Goal: Information Seeking & Learning: Learn about a topic

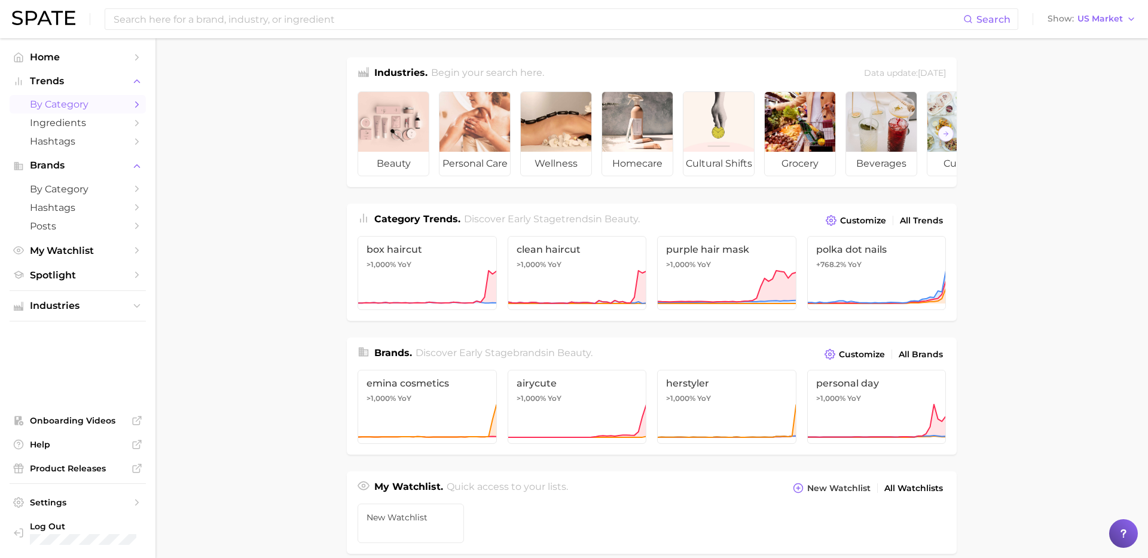
click at [92, 102] on span "by Category" at bounding box center [78, 104] width 96 height 11
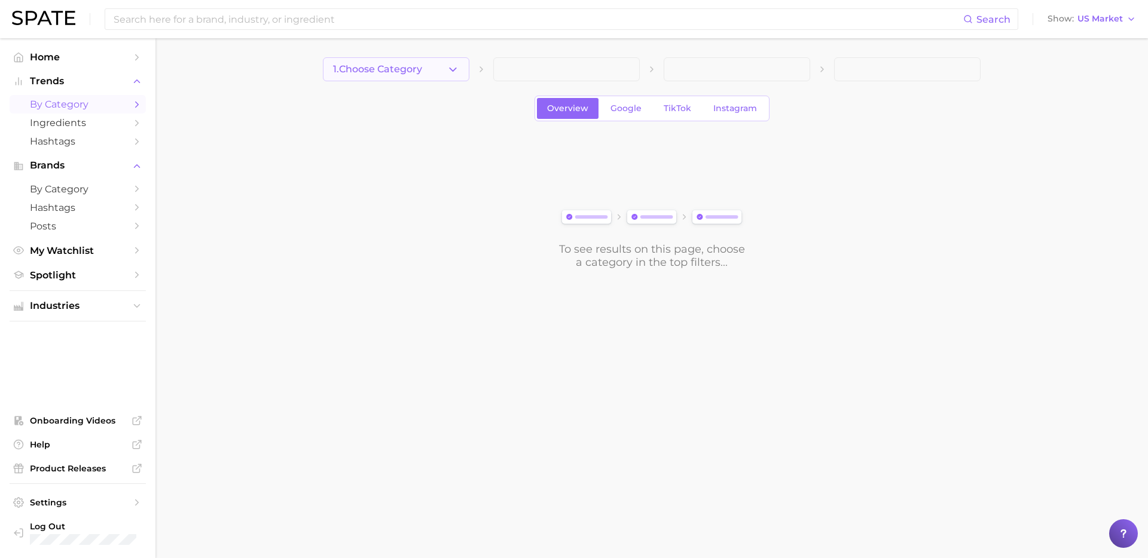
click at [395, 77] on button "1. Choose Category" at bounding box center [396, 69] width 146 height 24
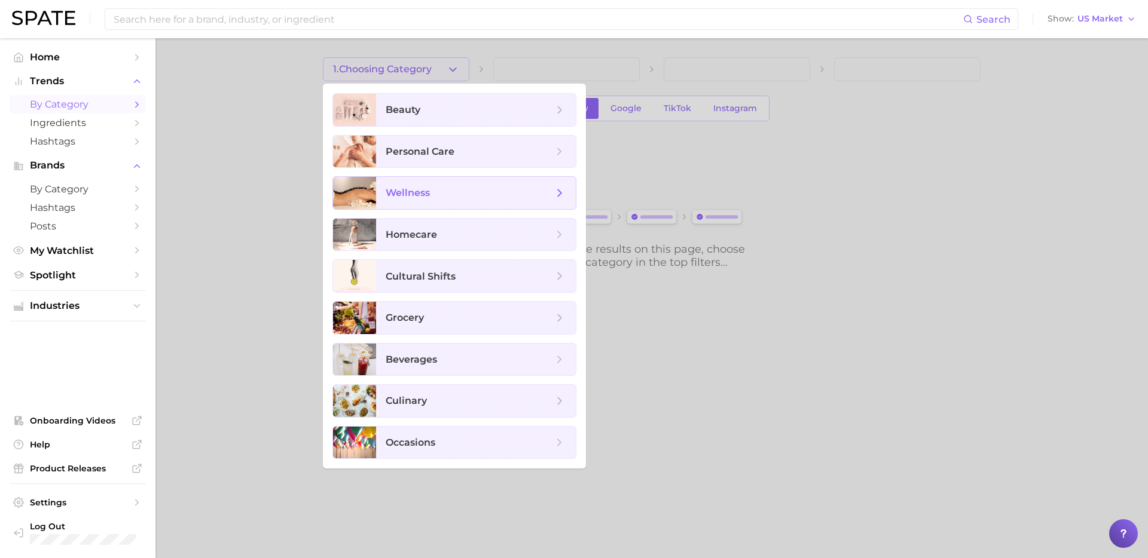
click at [466, 192] on span "wellness" at bounding box center [469, 193] width 167 height 13
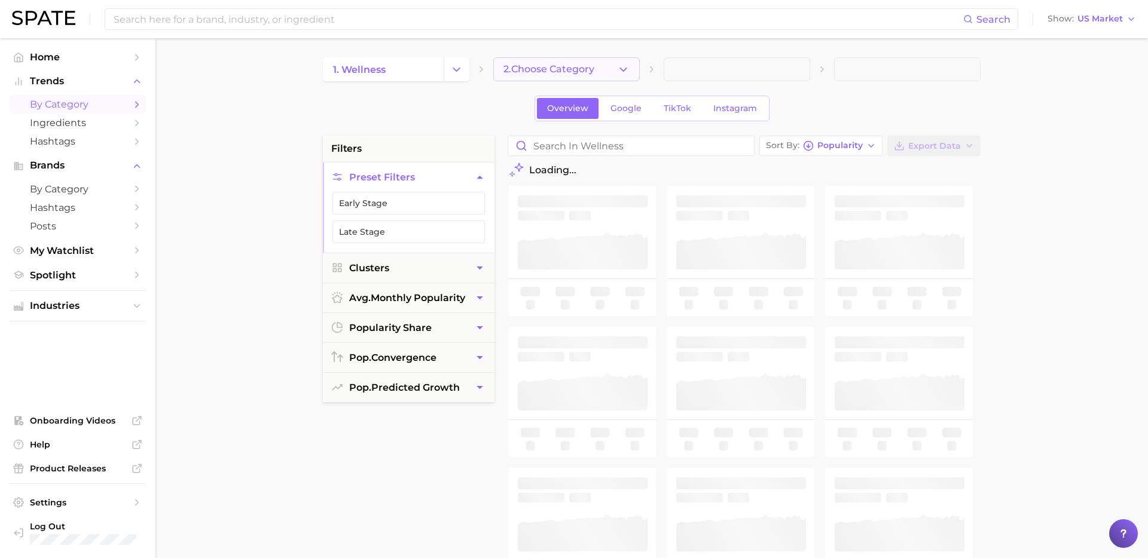
click at [607, 62] on button "2. Choose Category" at bounding box center [566, 69] width 146 height 24
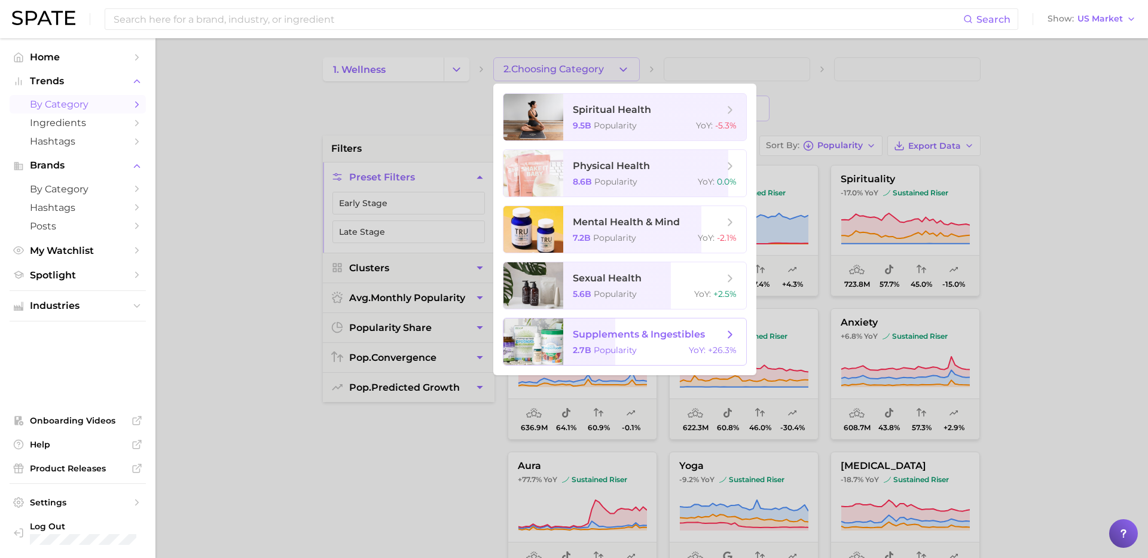
click at [604, 340] on span "supplements & ingestibles" at bounding box center [639, 334] width 132 height 11
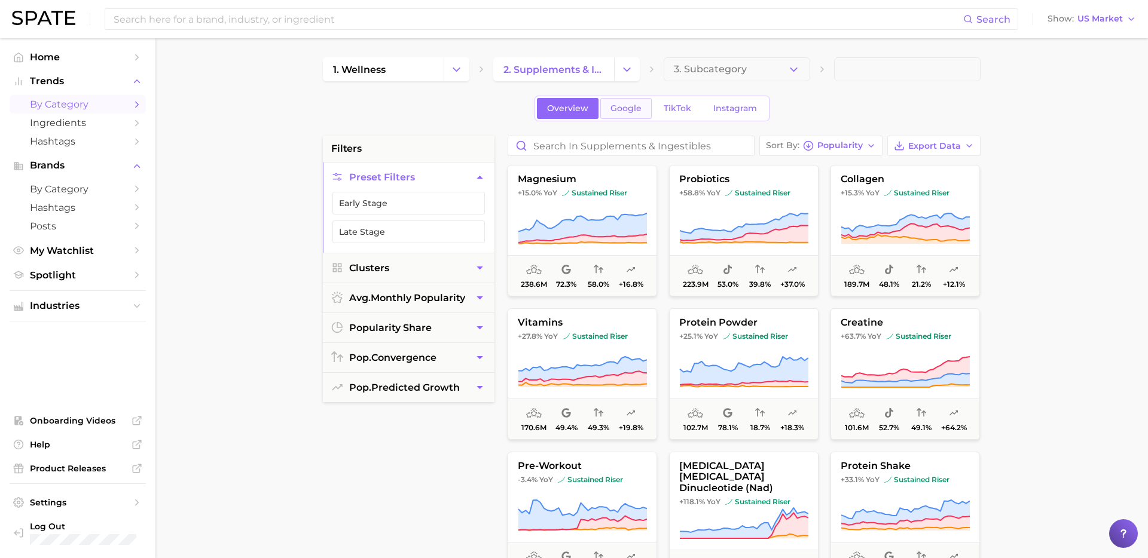
click at [628, 100] on link "Google" at bounding box center [625, 108] width 51 height 21
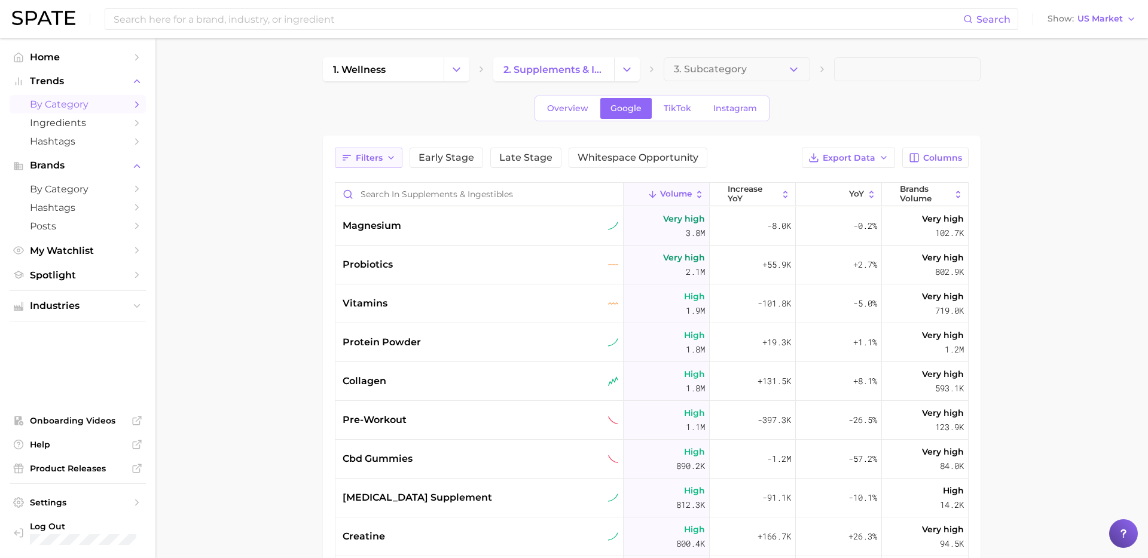
click at [370, 156] on span "Filters" at bounding box center [369, 158] width 27 height 10
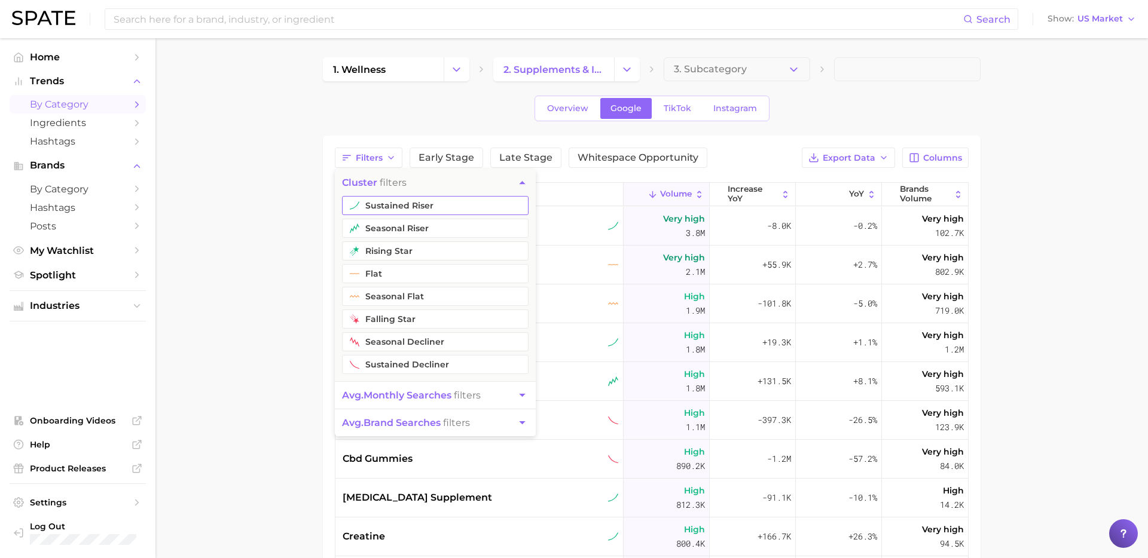
click at [444, 204] on button "sustained riser" at bounding box center [435, 205] width 187 height 19
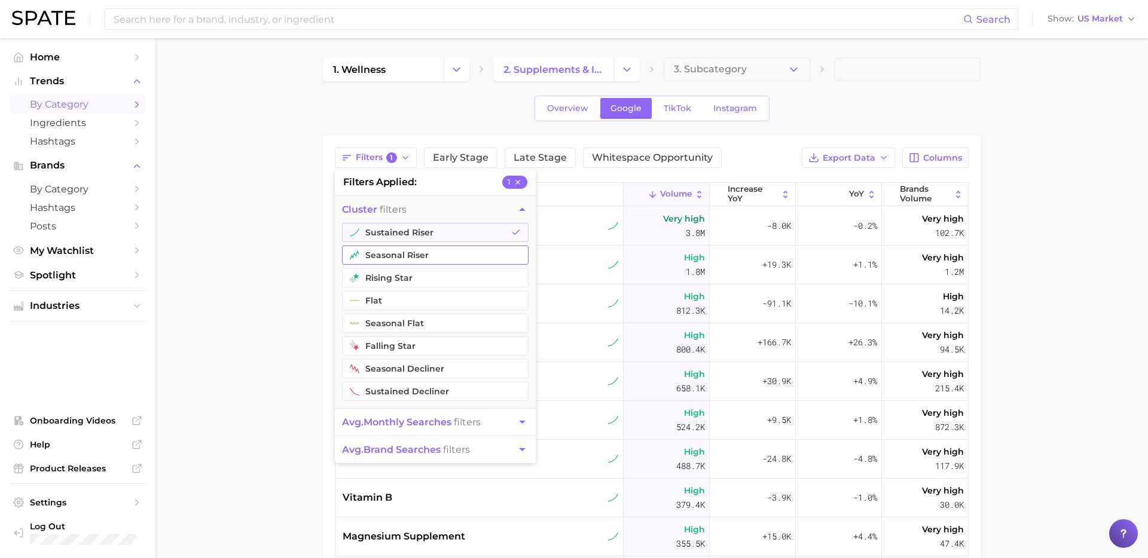
click at [410, 259] on button "seasonal riser" at bounding box center [435, 255] width 187 height 19
click at [408, 272] on button "rising star" at bounding box center [435, 277] width 187 height 19
click at [438, 421] on span "avg. monthly searches" at bounding box center [396, 422] width 109 height 11
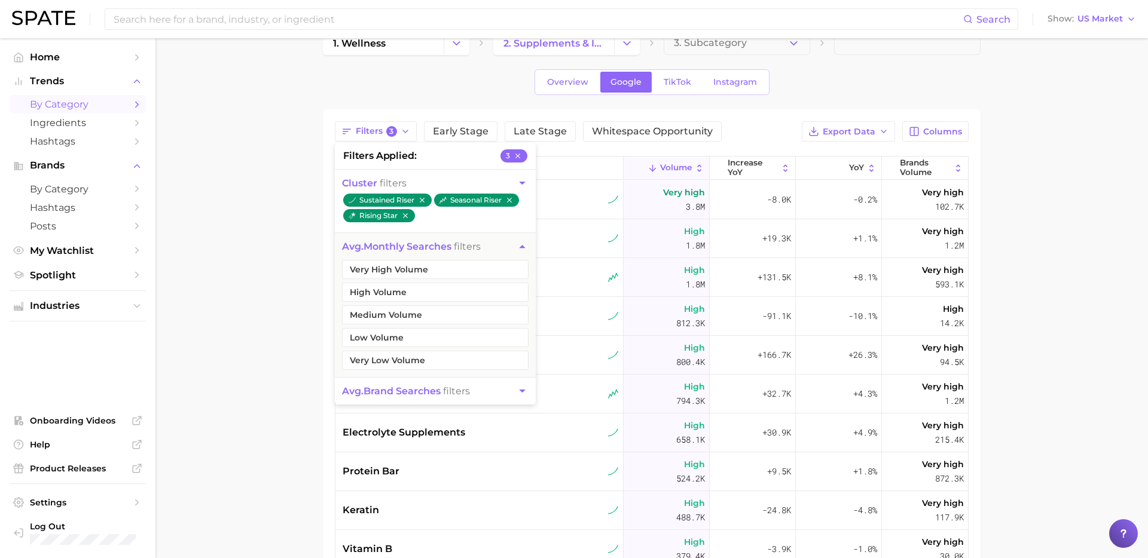
scroll to position [30, 0]
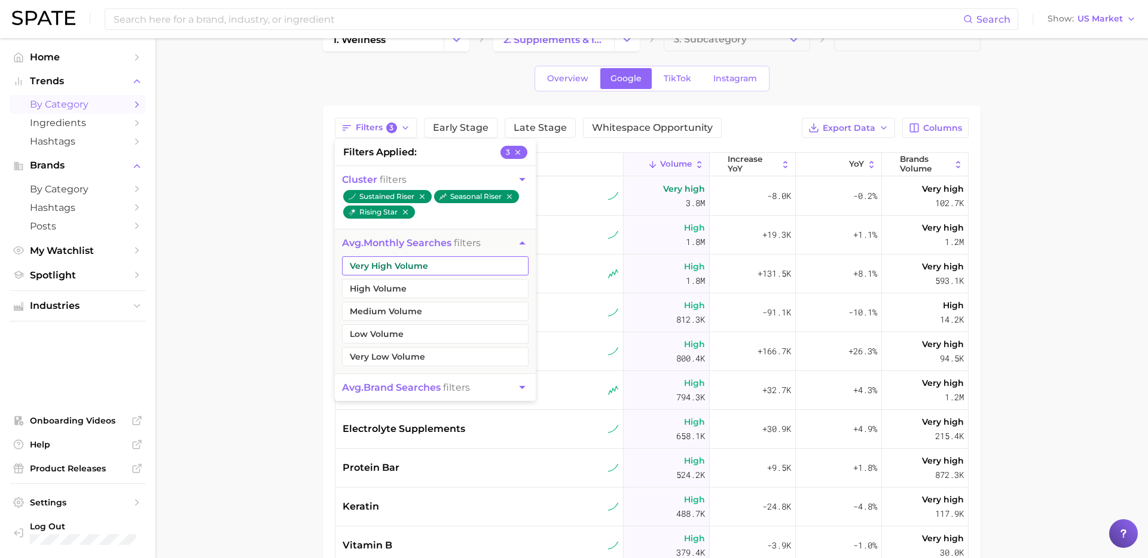
click at [469, 269] on button "Very High Volume" at bounding box center [435, 265] width 187 height 19
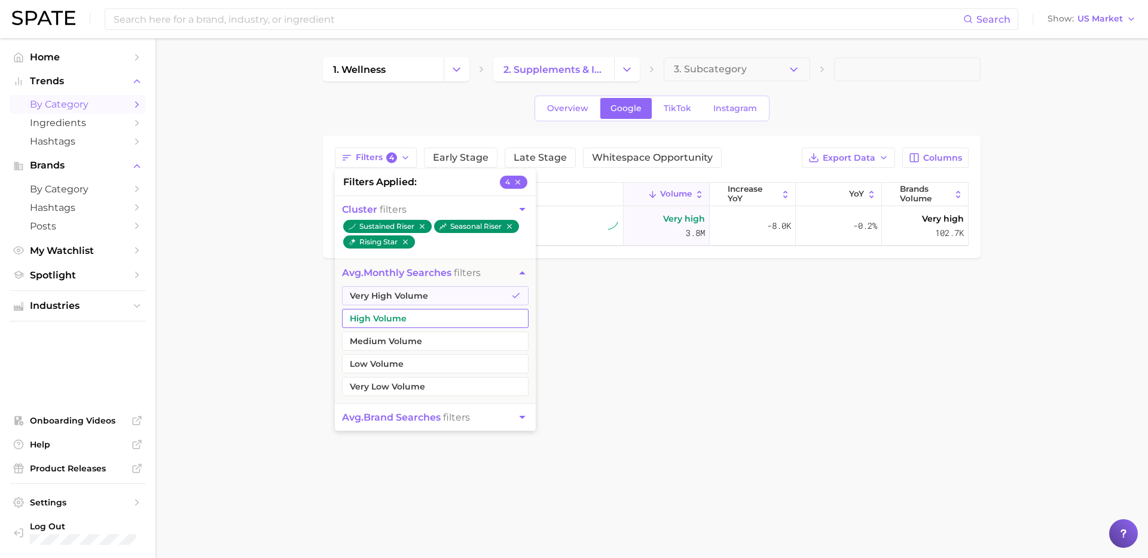
click at [433, 320] on button "High Volume" at bounding box center [435, 318] width 187 height 19
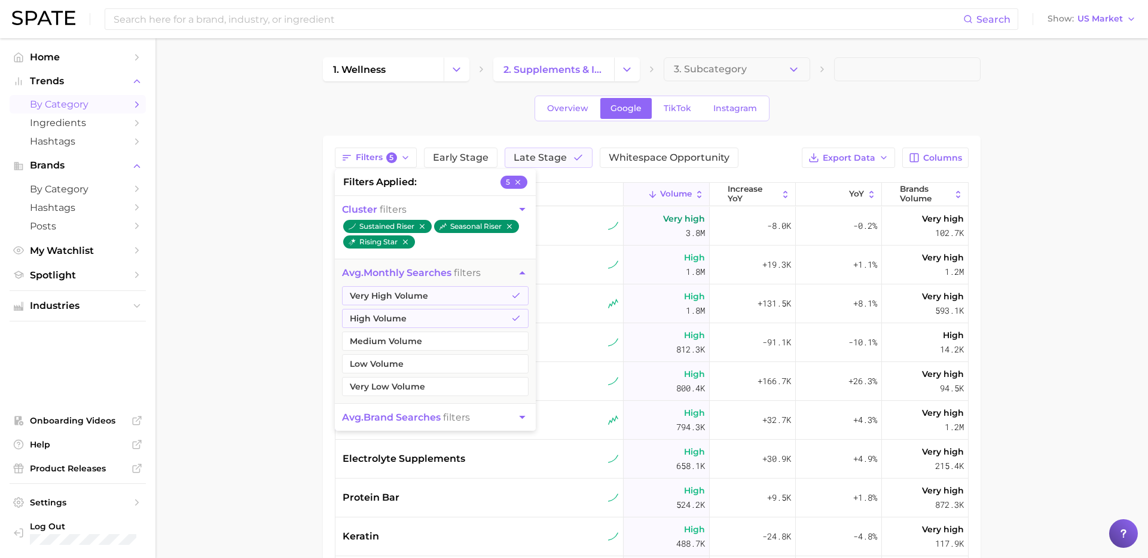
click at [440, 414] on span "avg. brand searches" at bounding box center [391, 417] width 99 height 11
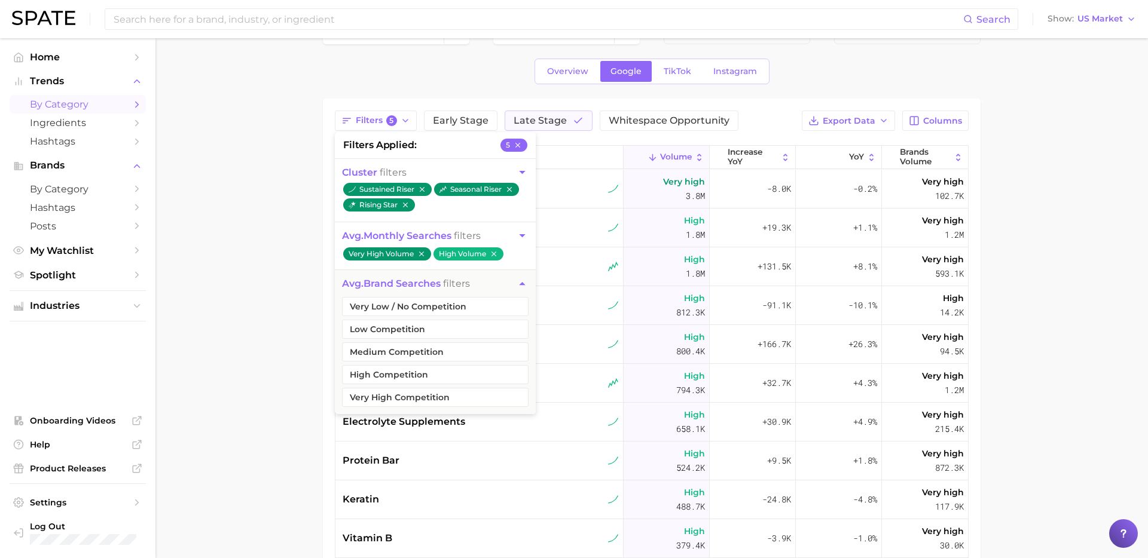
scroll to position [45, 0]
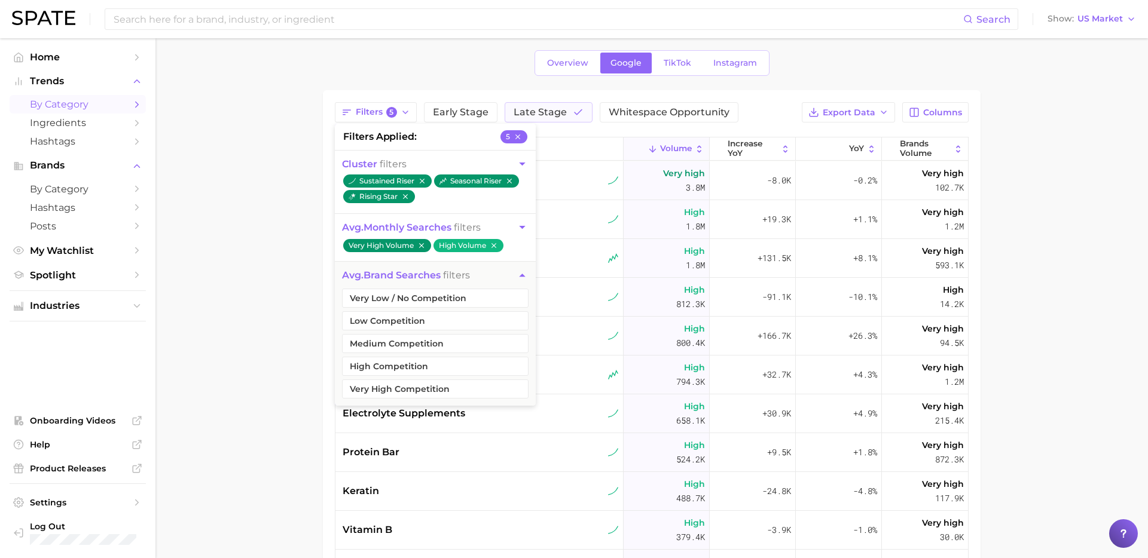
click at [326, 354] on div "Filters 5 filters applied 5 cluster filters sustained riser seasonal riser risi…" at bounding box center [652, 365] width 658 height 550
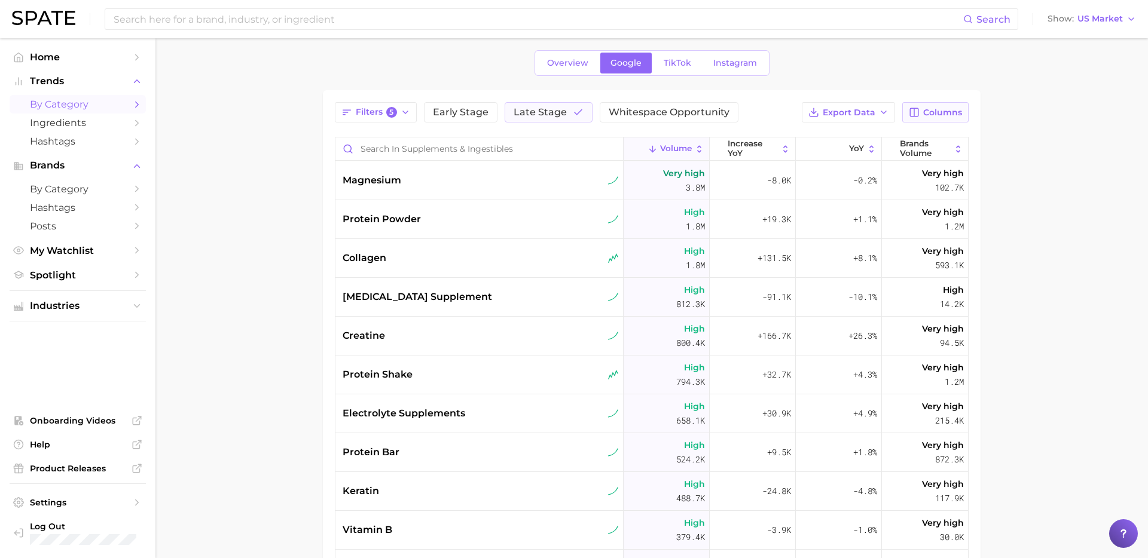
click at [932, 112] on span "Columns" at bounding box center [942, 113] width 39 height 10
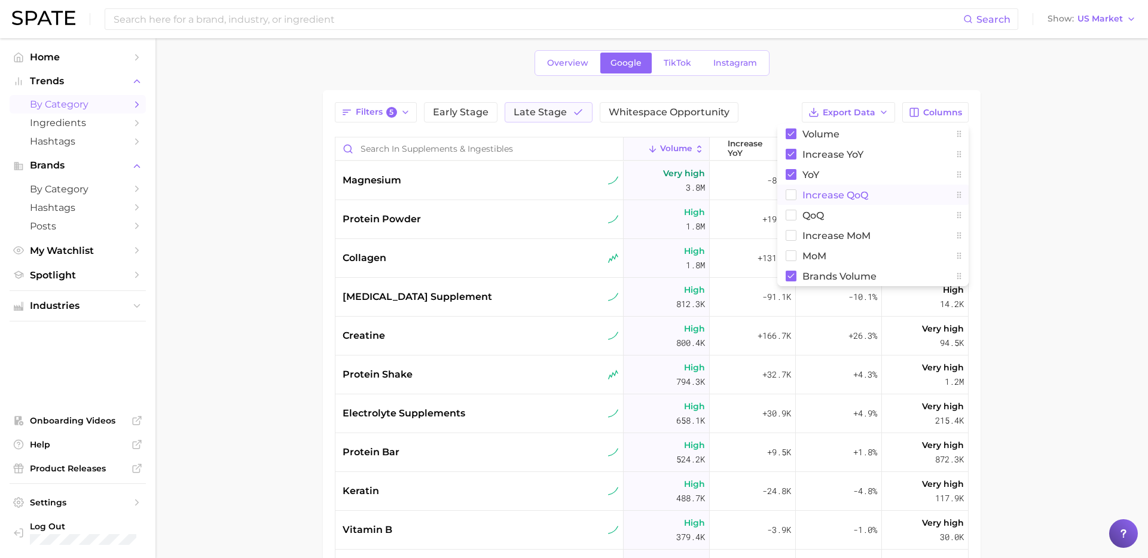
click at [828, 191] on span "increase QoQ" at bounding box center [835, 195] width 66 height 10
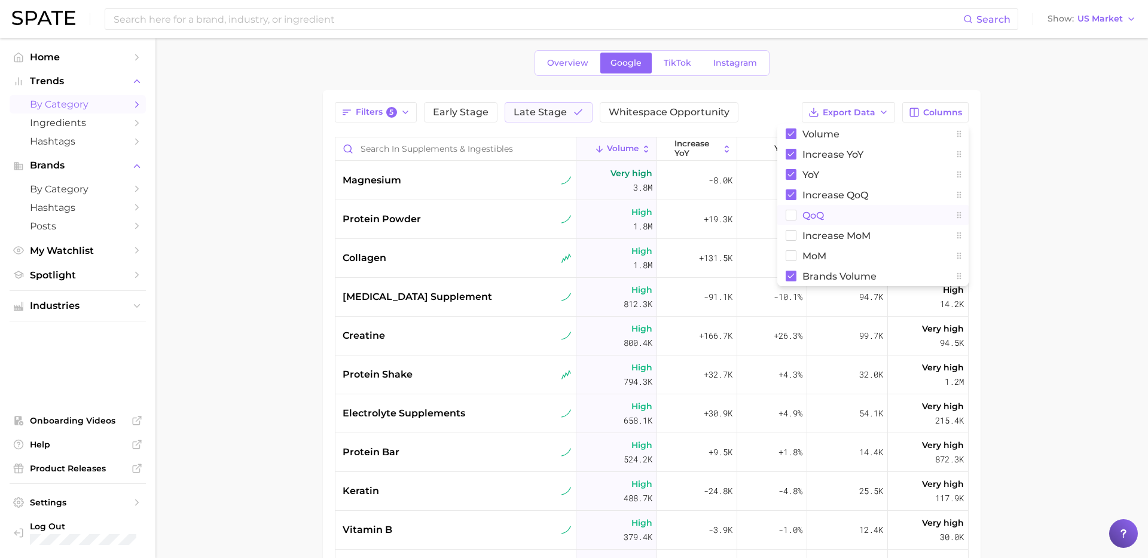
click at [803, 219] on span "QoQ" at bounding box center [813, 215] width 22 height 10
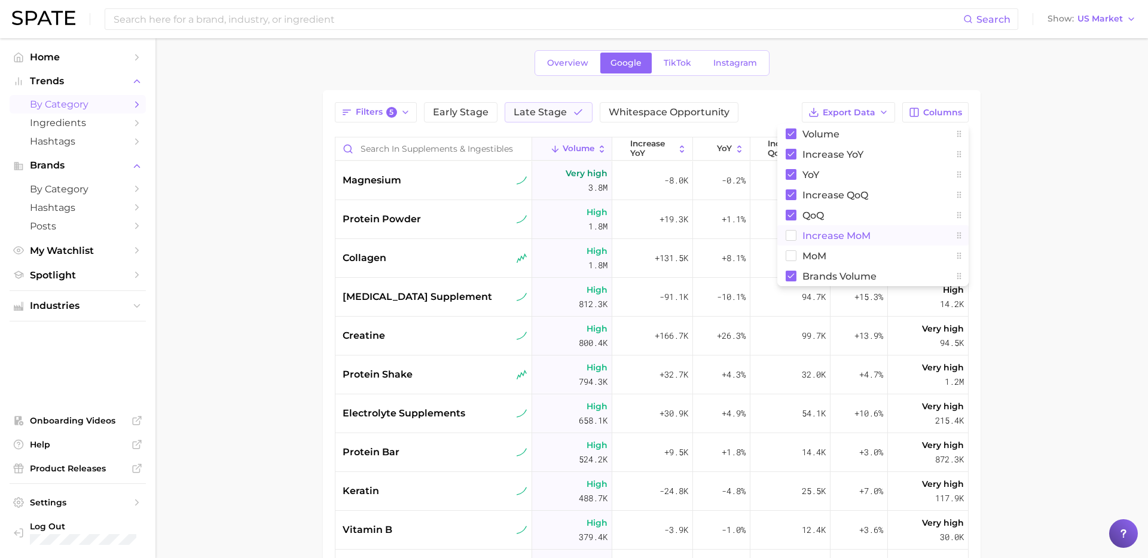
click at [803, 240] on span "increase MoM" at bounding box center [836, 236] width 68 height 10
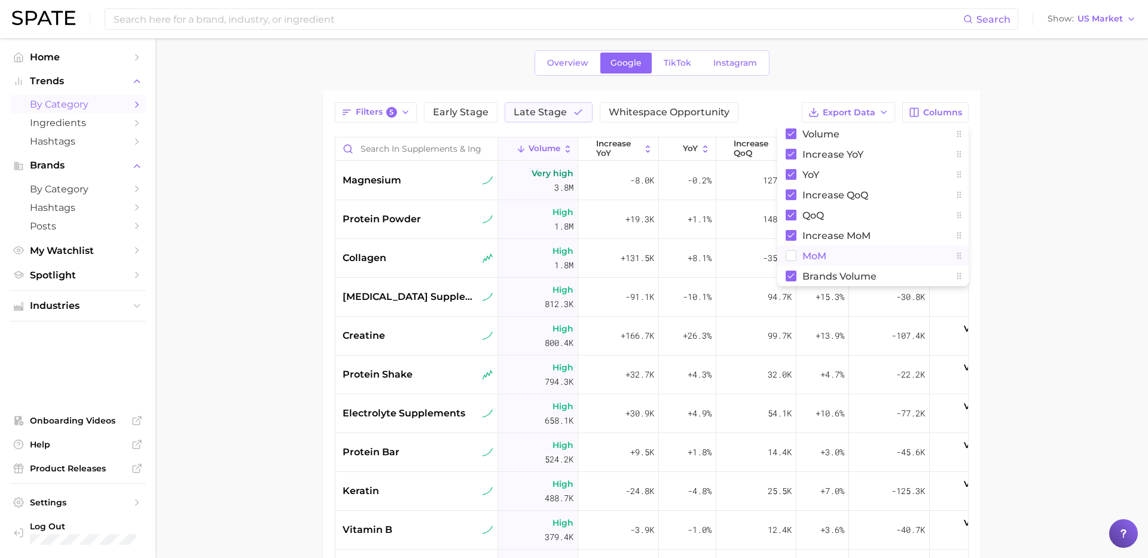
click at [796, 259] on button "MoM" at bounding box center [872, 256] width 191 height 20
click at [1055, 225] on main "1. wellness 2. supplements & ingestibles 3. Subcategory Overview Google TikTok …" at bounding box center [651, 346] width 992 height 707
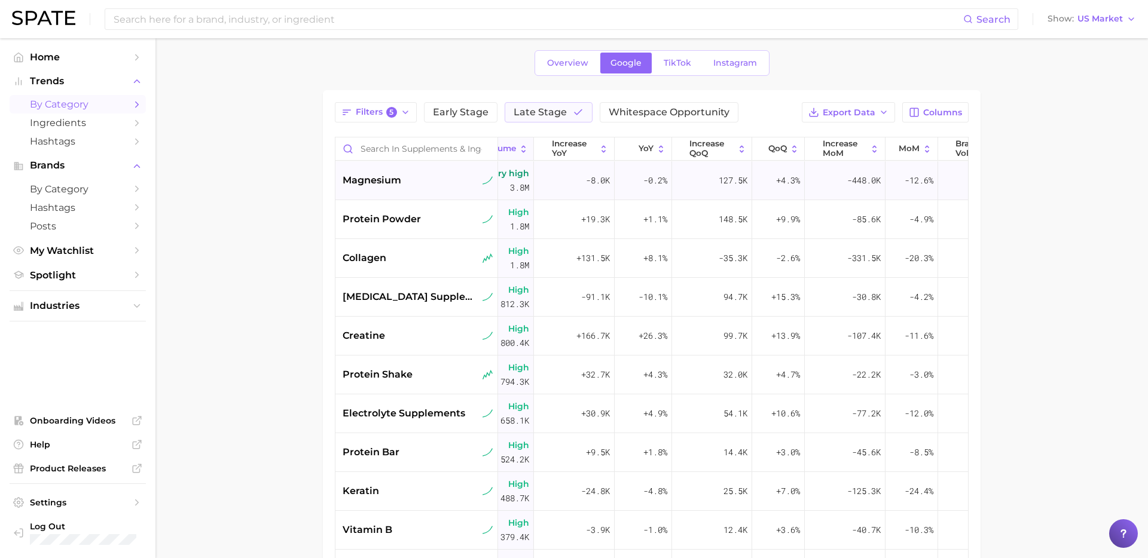
scroll to position [0, 93]
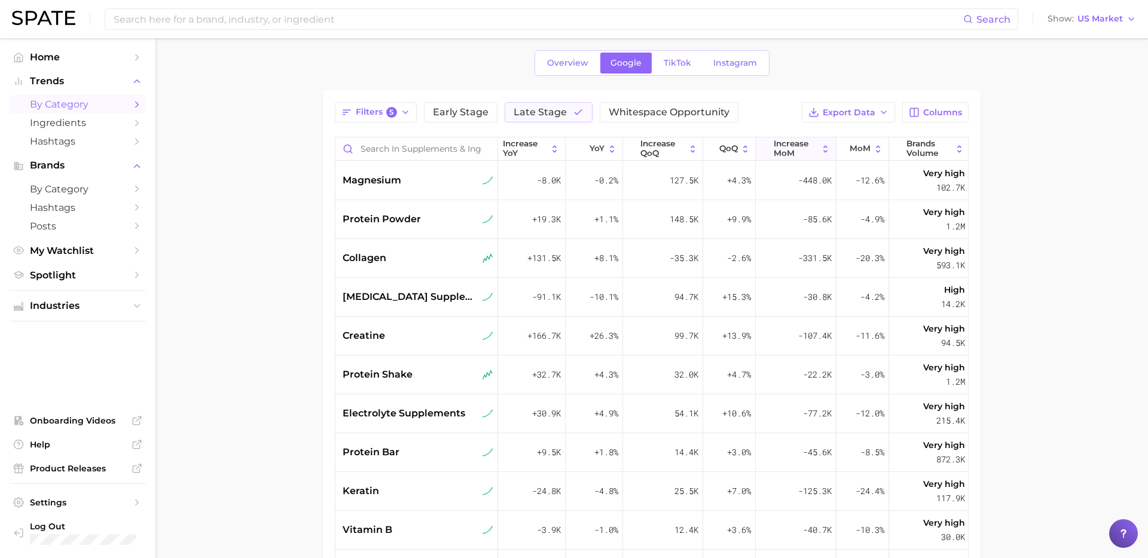
click at [823, 151] on icon at bounding box center [825, 149] width 10 height 10
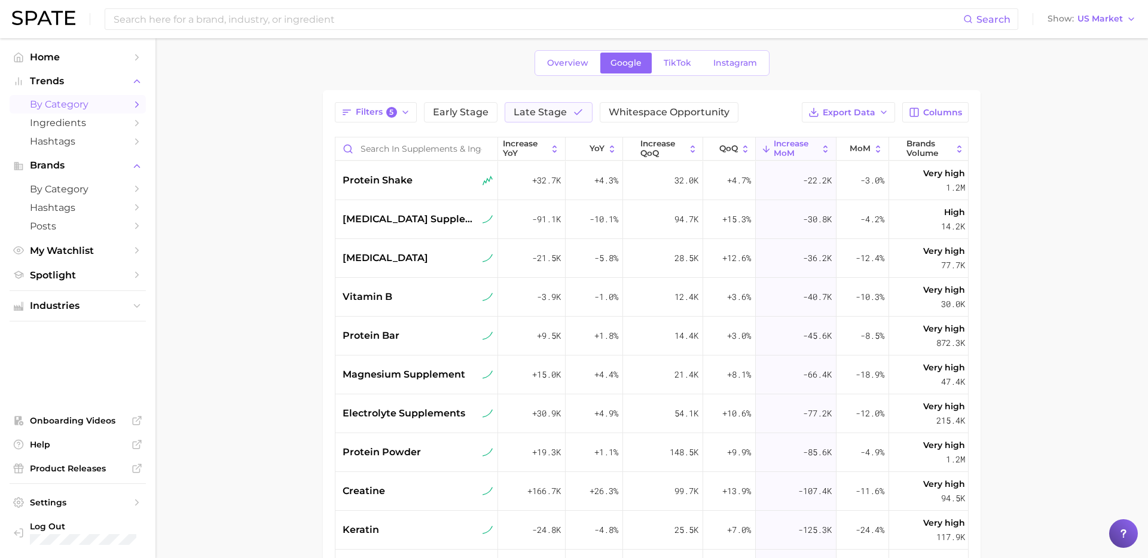
click at [802, 156] on span "increase MoM" at bounding box center [796, 148] width 44 height 19
click at [816, 147] on span "increase MoM" at bounding box center [796, 148] width 44 height 19
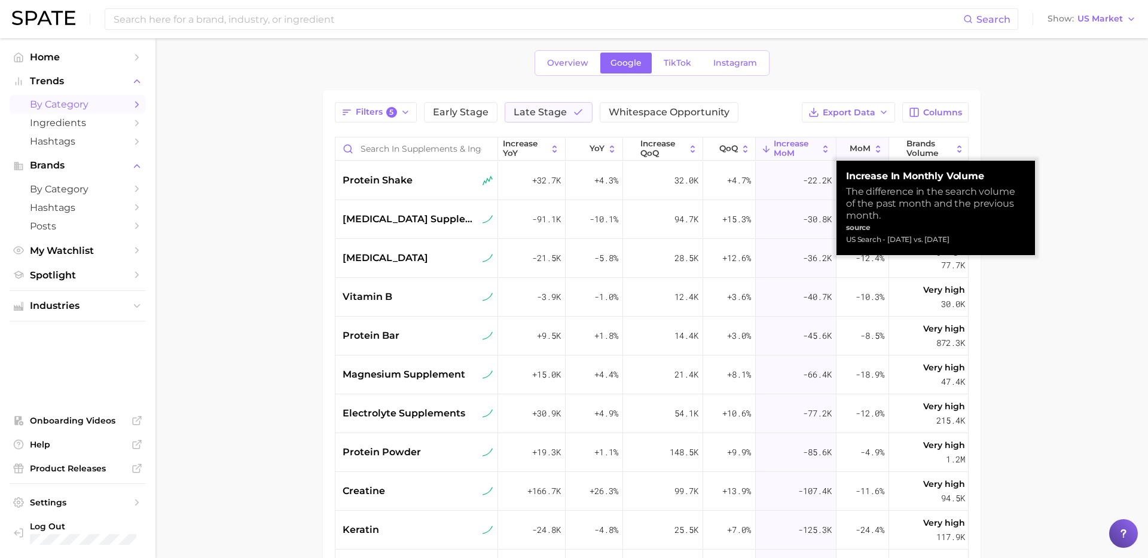
click at [864, 151] on span "MoM" at bounding box center [860, 149] width 21 height 10
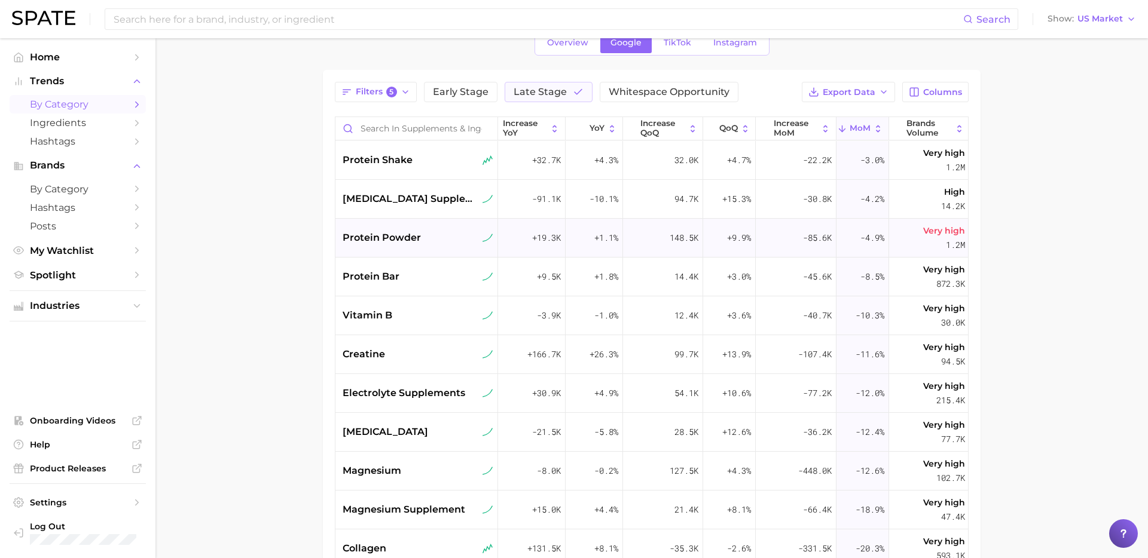
scroll to position [51, 0]
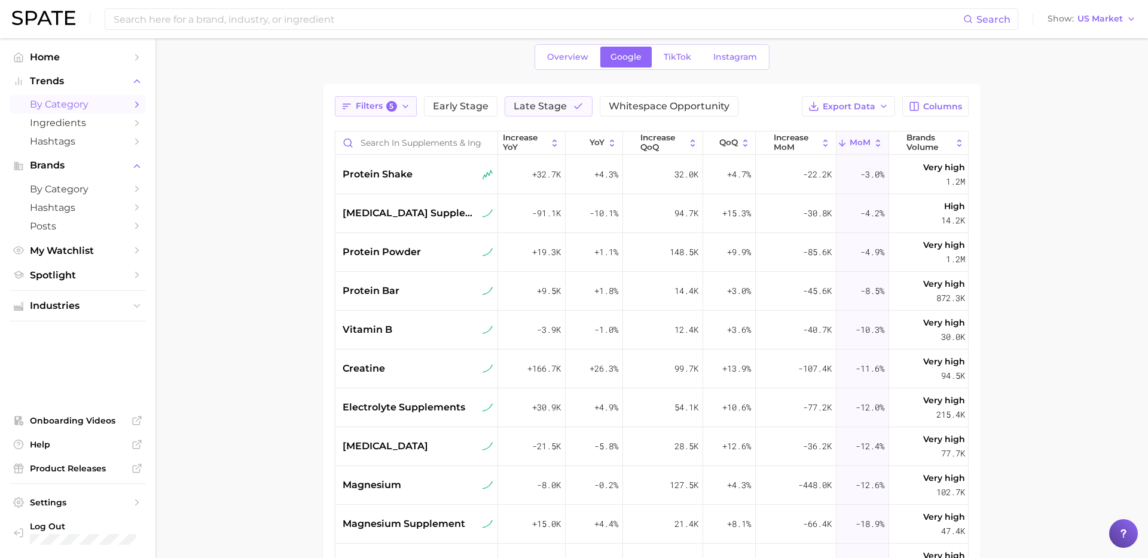
click at [381, 106] on span "Filters 5" at bounding box center [376, 106] width 41 height 11
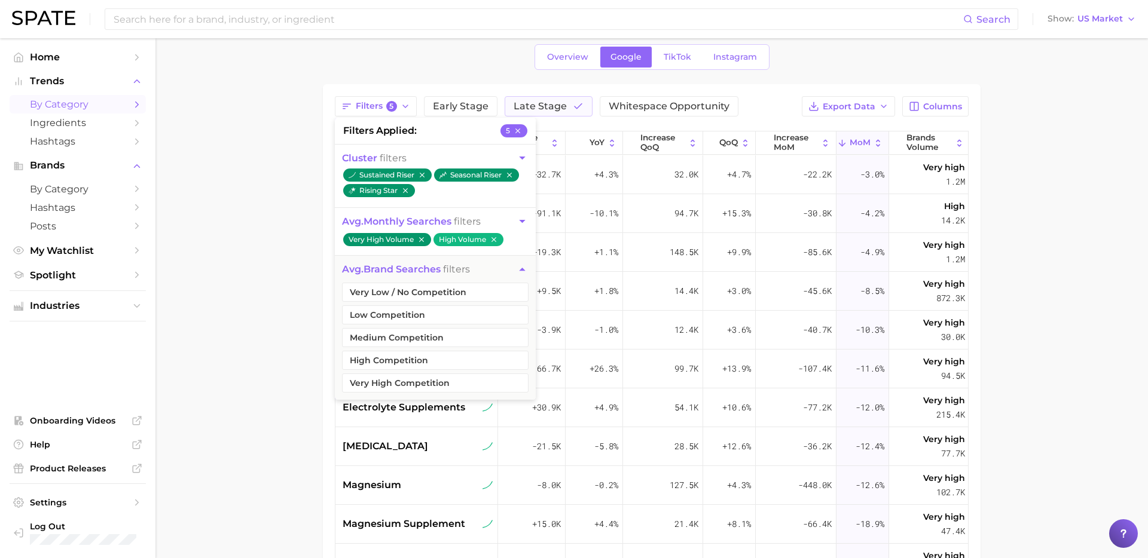
click at [522, 155] on icon "button" at bounding box center [522, 158] width 13 height 13
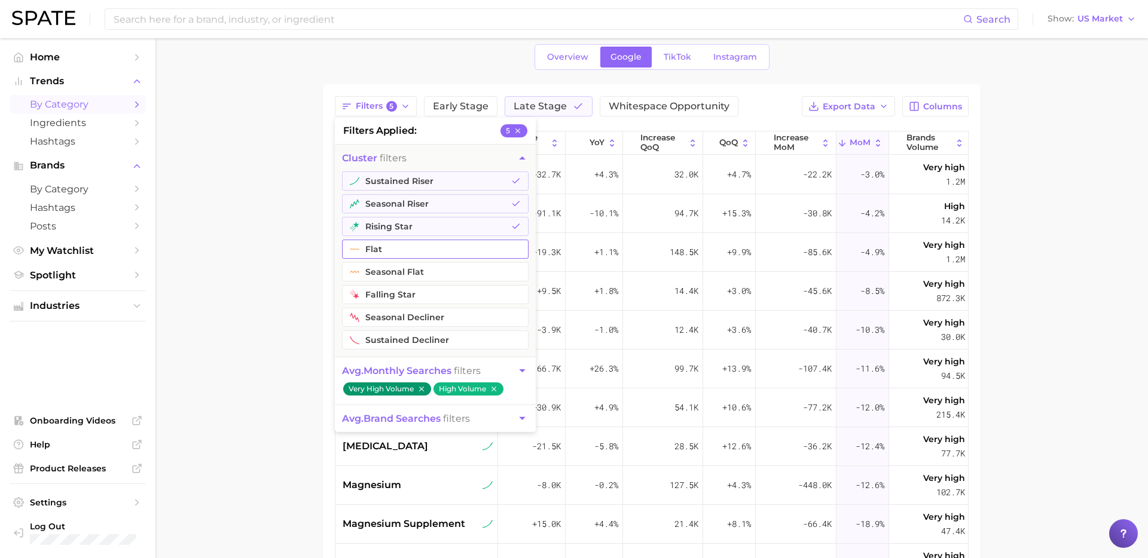
click at [418, 247] on button "flat" at bounding box center [435, 249] width 187 height 19
click at [277, 276] on main "1. wellness 2. supplements & ingestibles 3. Subcategory Overview Google TikTok …" at bounding box center [651, 374] width 992 height 774
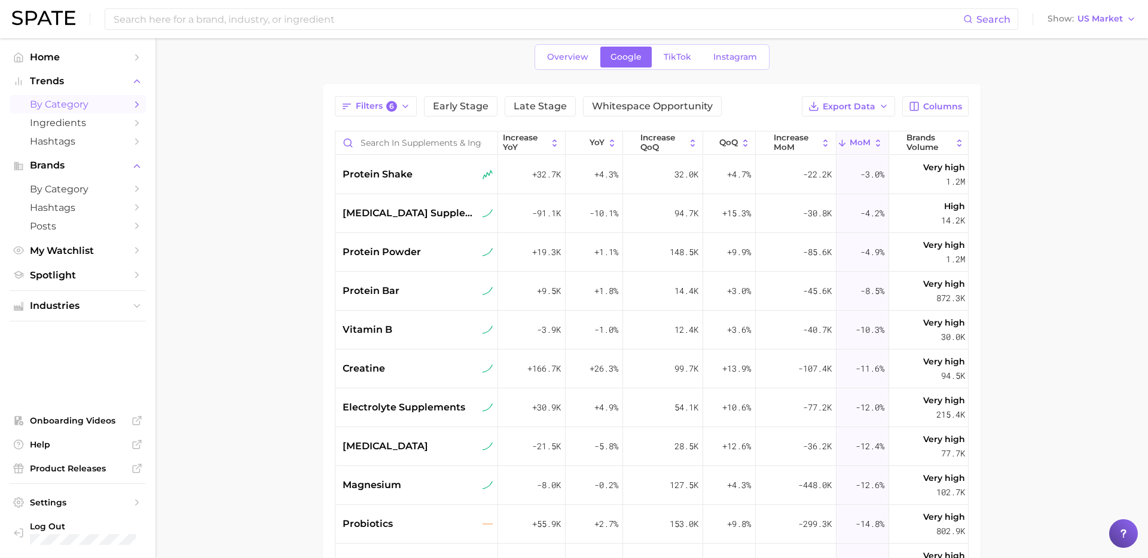
click at [855, 149] on button "MoM" at bounding box center [862, 143] width 53 height 23
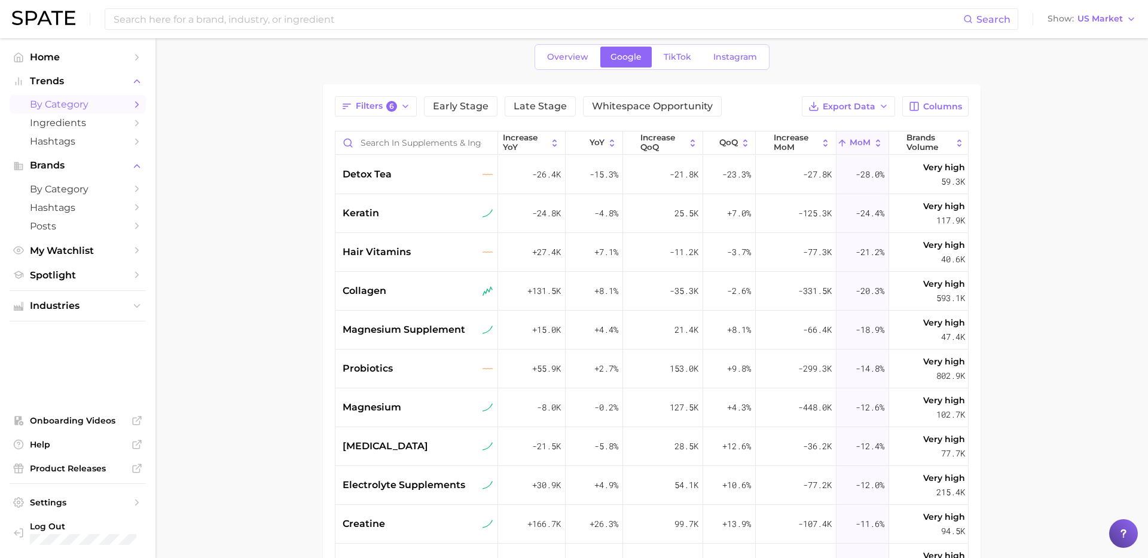
click at [855, 149] on button "MoM" at bounding box center [862, 143] width 53 height 23
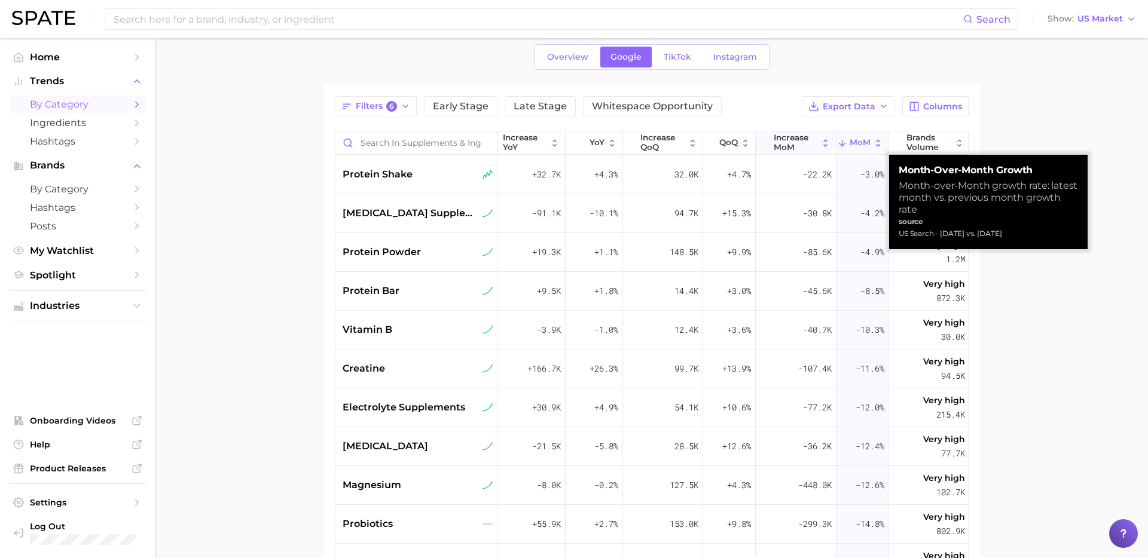
click at [799, 139] on span "increase MoM" at bounding box center [796, 142] width 44 height 19
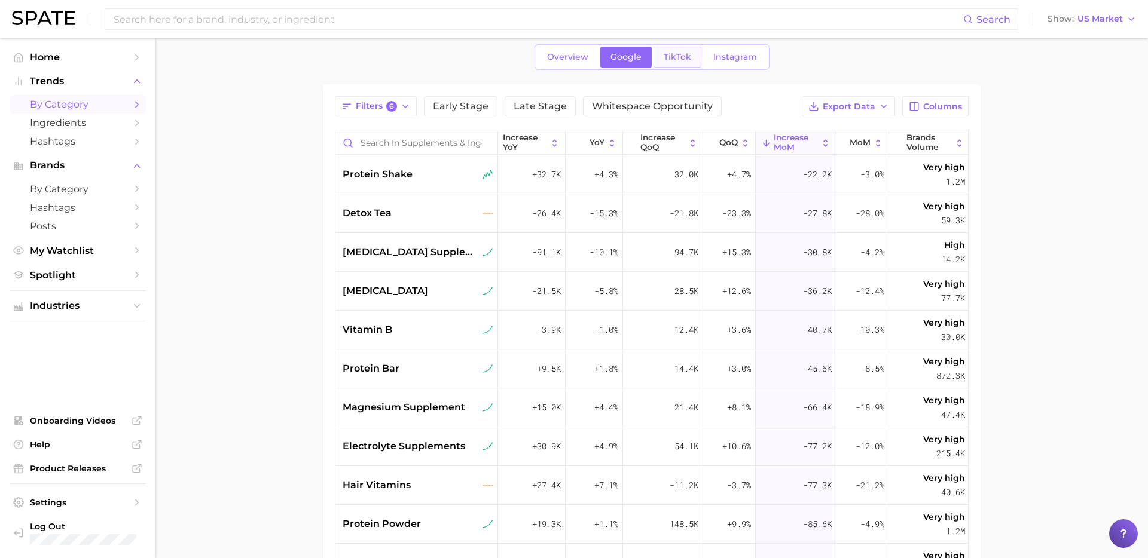
click at [679, 57] on span "TikTok" at bounding box center [677, 57] width 27 height 10
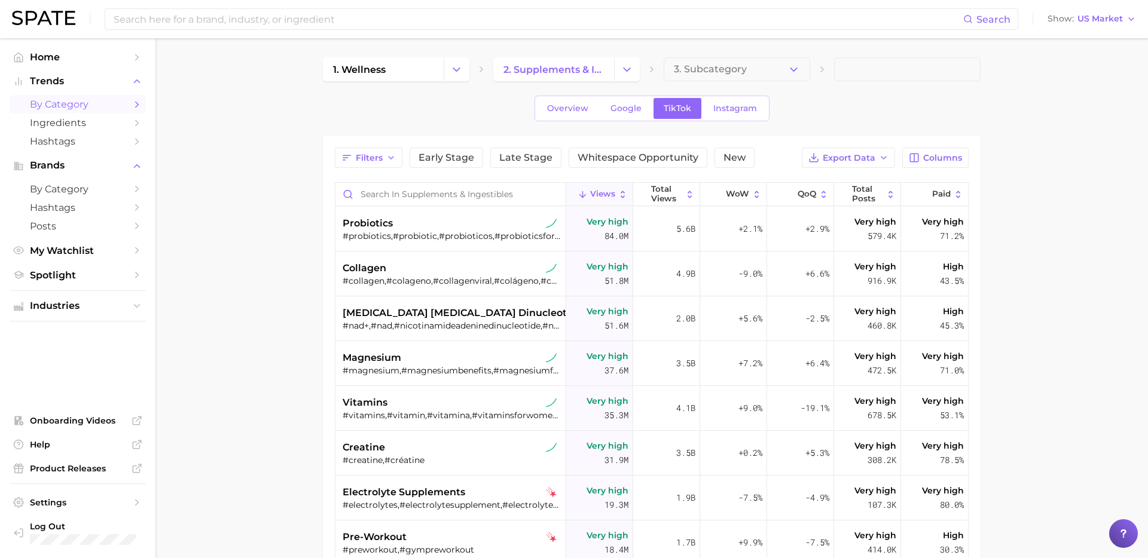
click at [939, 145] on div "Filters Early Stage Late Stage Whitespace Opportunity New Export Data Columns V…" at bounding box center [652, 444] width 658 height 617
click at [927, 157] on span "Columns" at bounding box center [942, 158] width 39 height 10
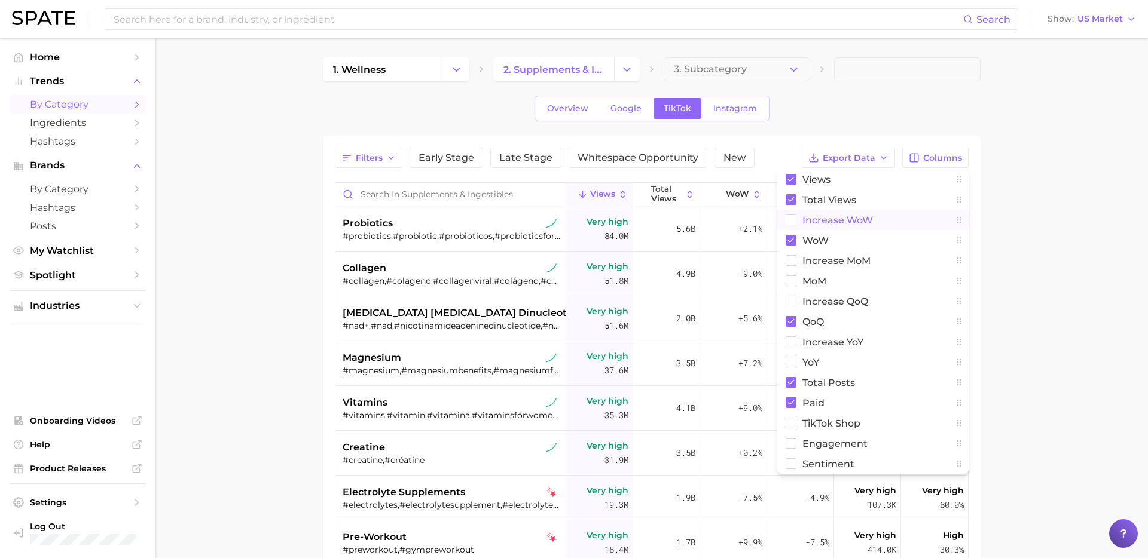
click at [820, 218] on span "Increase WoW" at bounding box center [837, 220] width 71 height 10
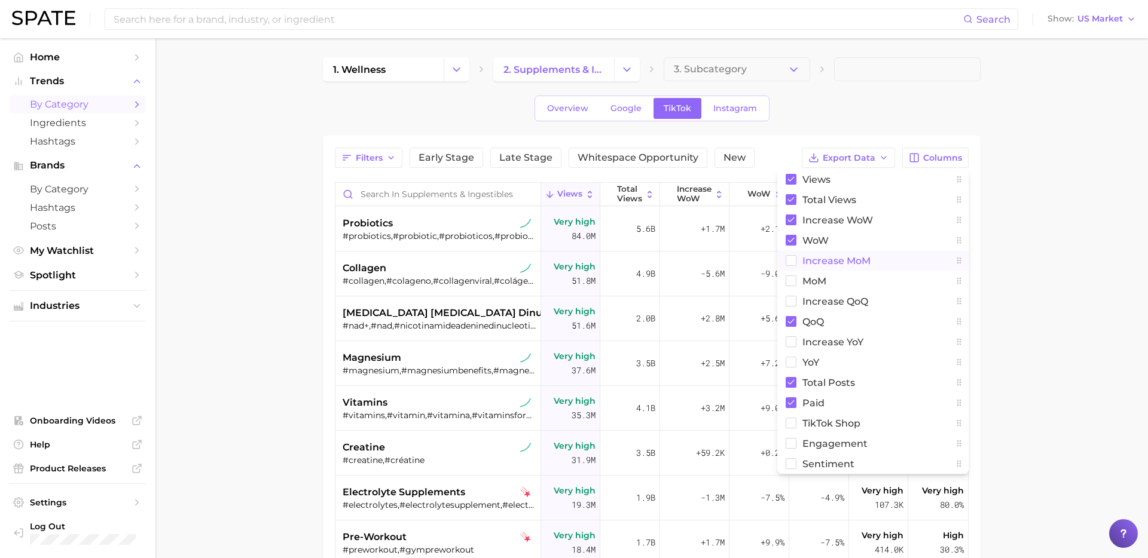
click at [795, 264] on rect at bounding box center [791, 261] width 10 height 10
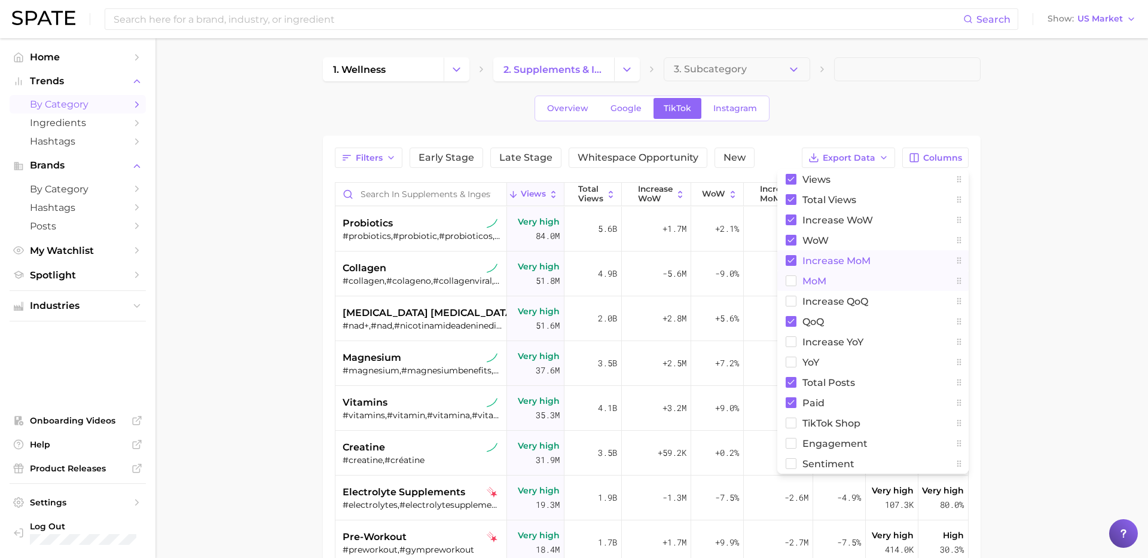
click at [794, 283] on rect at bounding box center [791, 281] width 10 height 10
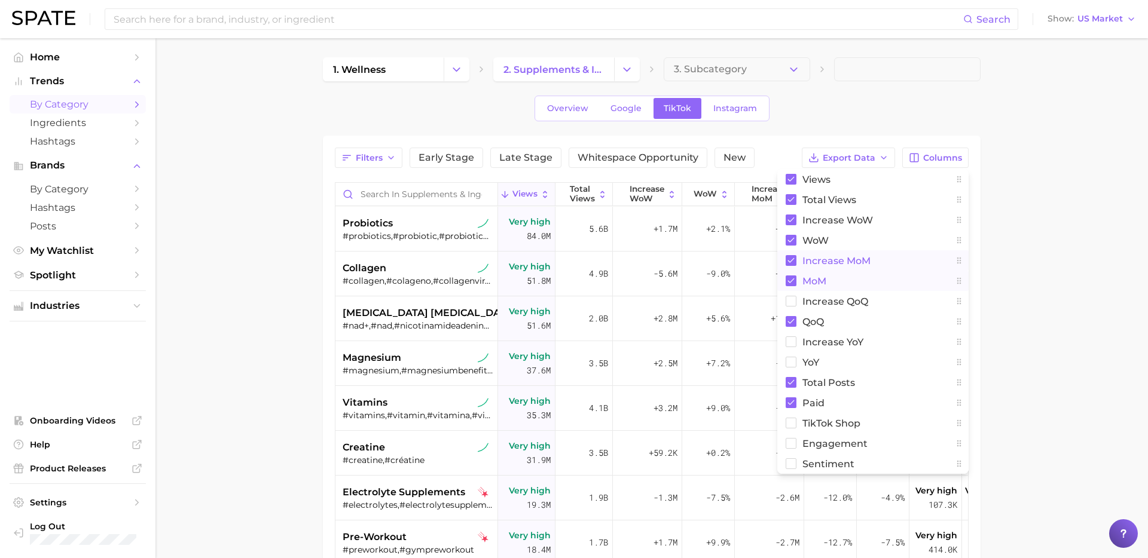
click at [1058, 249] on main "1. wellness 2. supplements & ingestibles 3. Subcategory Overview Google TikTok …" at bounding box center [651, 425] width 992 height 774
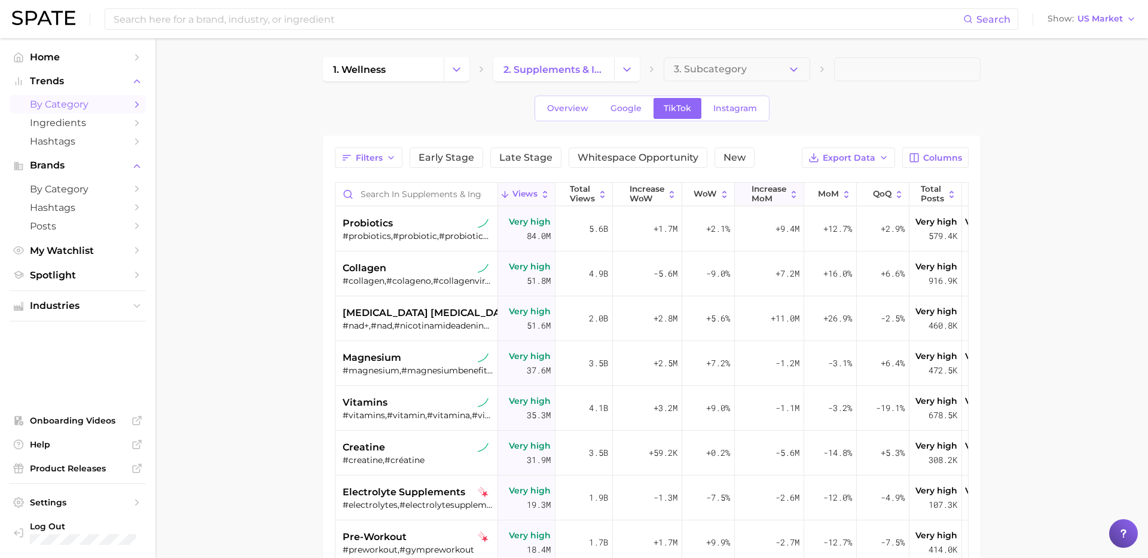
click at [776, 195] on span "increase MoM" at bounding box center [768, 194] width 35 height 19
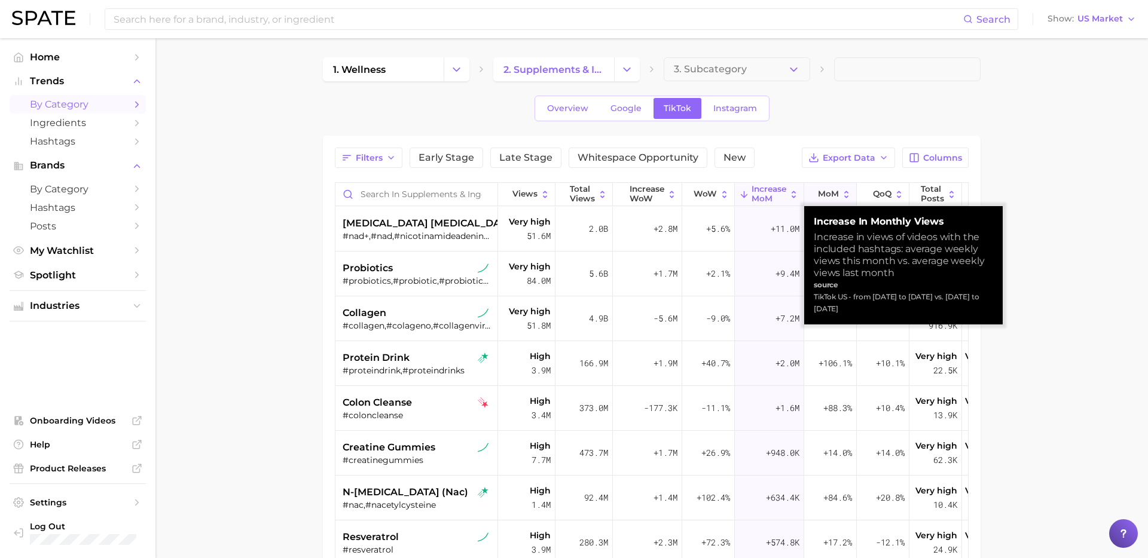
click at [823, 195] on span "MoM" at bounding box center [828, 195] width 21 height 10
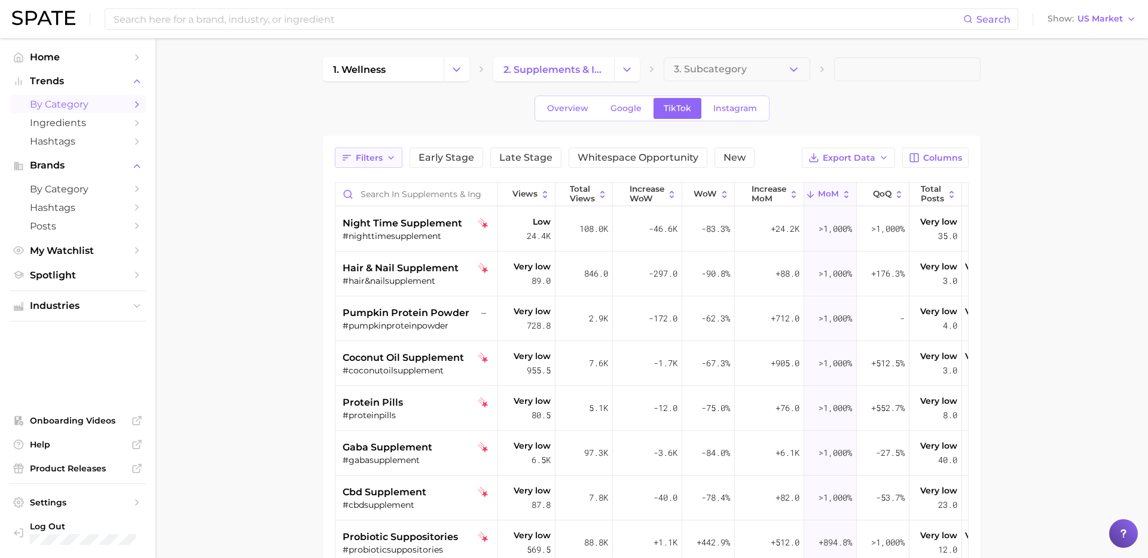
click at [375, 159] on span "Filters" at bounding box center [369, 158] width 27 height 10
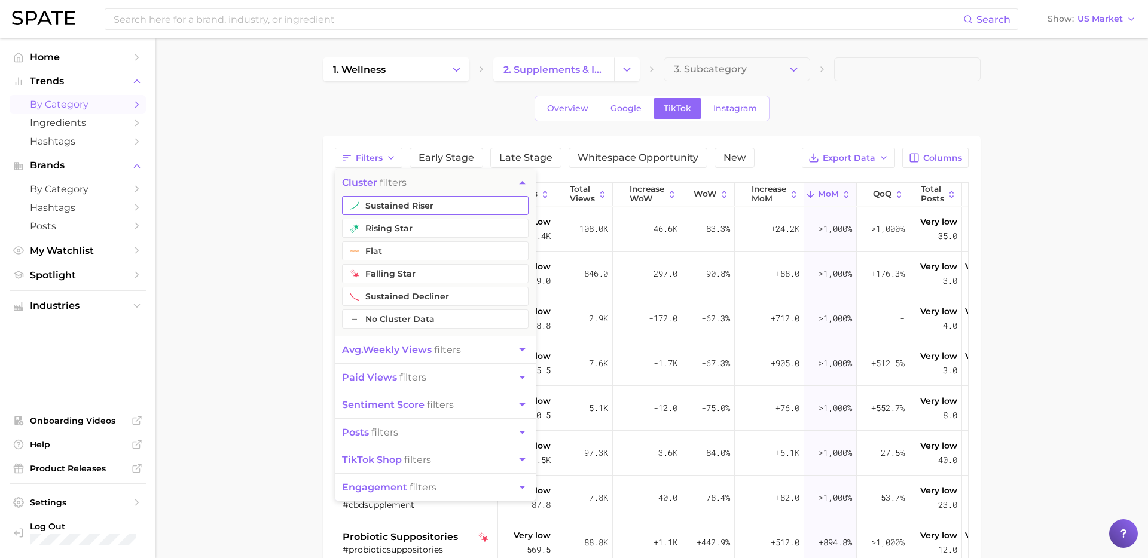
click at [408, 209] on button "sustained riser" at bounding box center [435, 205] width 187 height 19
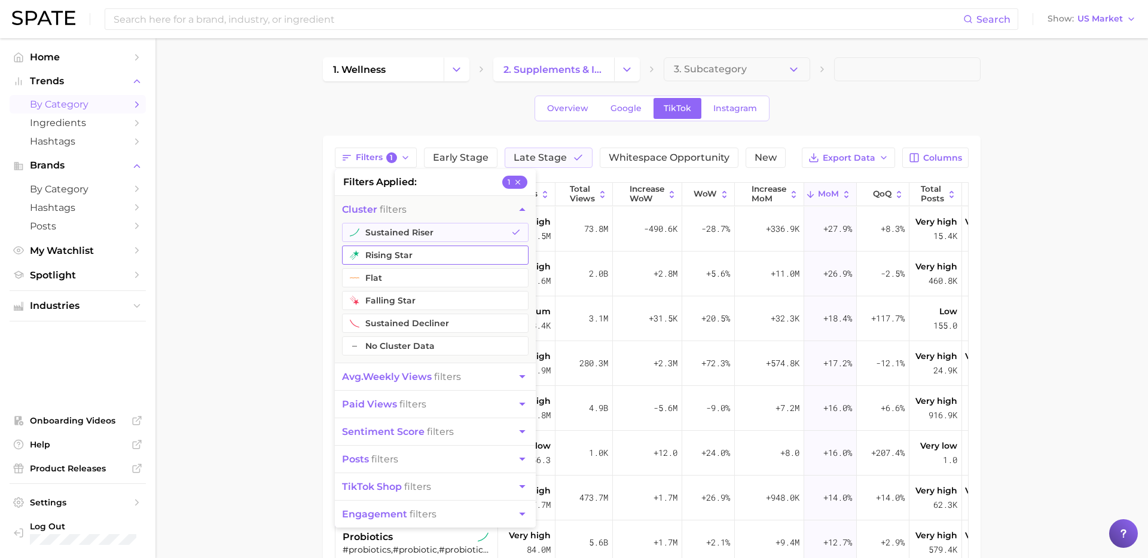
click at [384, 253] on button "rising star" at bounding box center [435, 255] width 187 height 19
click at [378, 277] on button "flat" at bounding box center [435, 277] width 187 height 19
click at [442, 378] on span "avg. weekly views filters" at bounding box center [401, 376] width 119 height 11
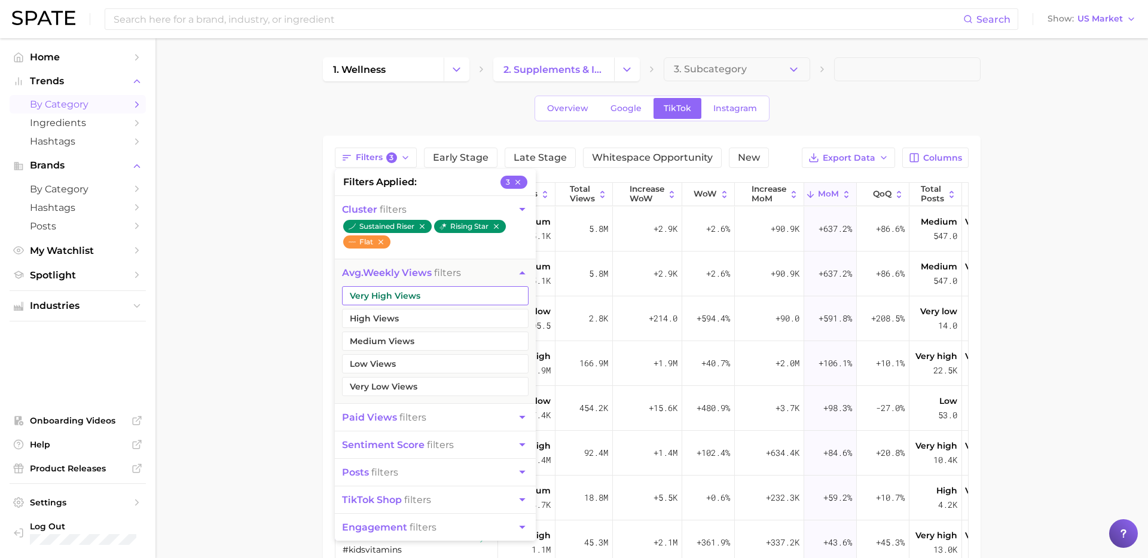
click at [439, 295] on button "Very High Views" at bounding box center [435, 295] width 187 height 19
click at [421, 324] on button "High Views" at bounding box center [435, 318] width 187 height 19
click at [419, 341] on button "Medium Views" at bounding box center [435, 341] width 187 height 19
click at [295, 384] on main "1. wellness 2. supplements & ingestibles 3. Subcategory Overview Google TikTok …" at bounding box center [651, 425] width 992 height 774
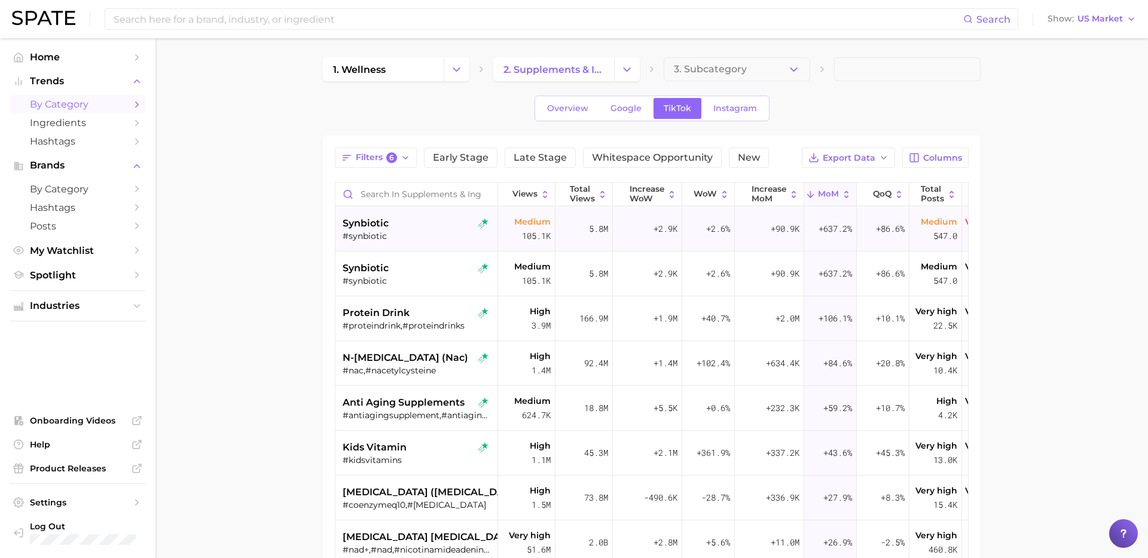
click at [434, 240] on div "#synbiotic" at bounding box center [418, 236] width 151 height 11
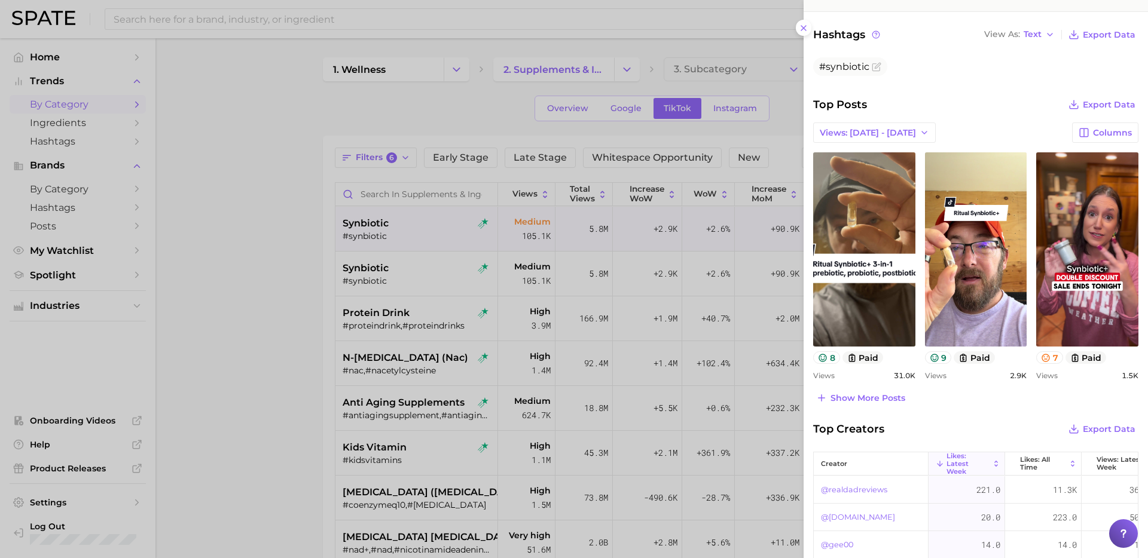
scroll to position [367, 0]
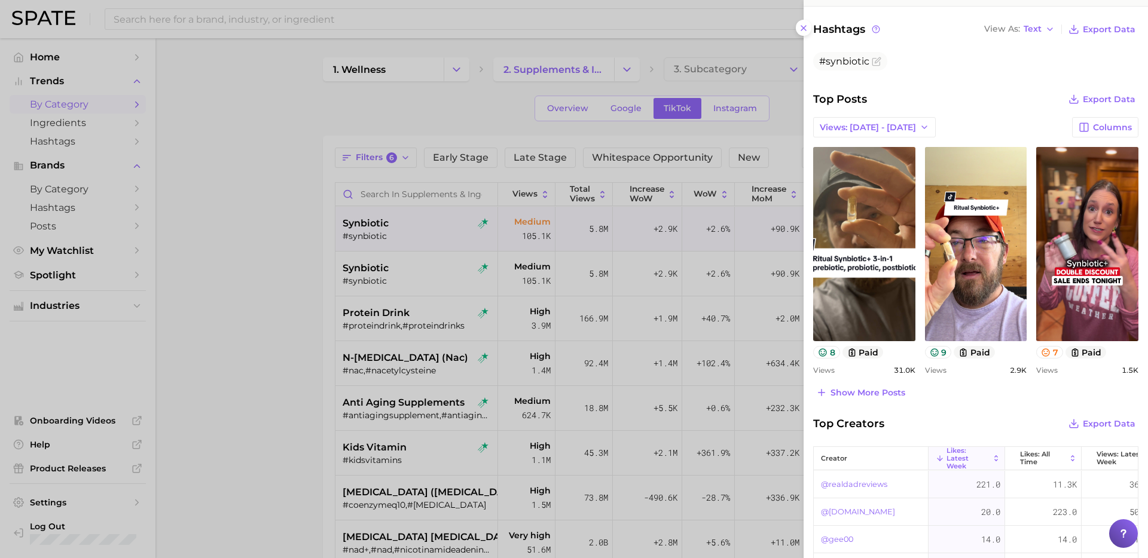
click at [481, 305] on div at bounding box center [574, 279] width 1148 height 558
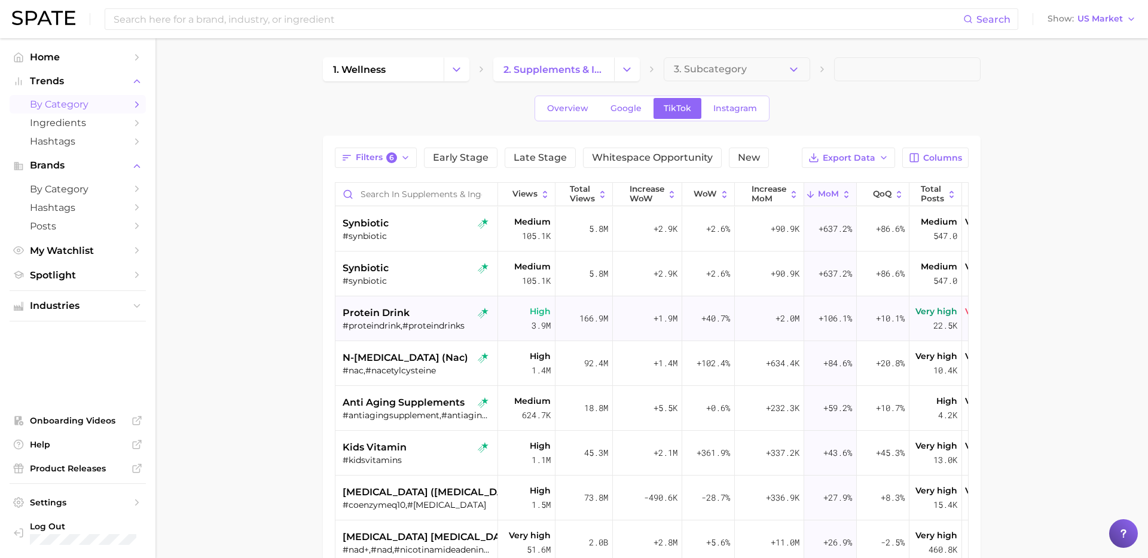
click at [429, 320] on div "#proteindrink,#proteindrinks" at bounding box center [418, 325] width 151 height 11
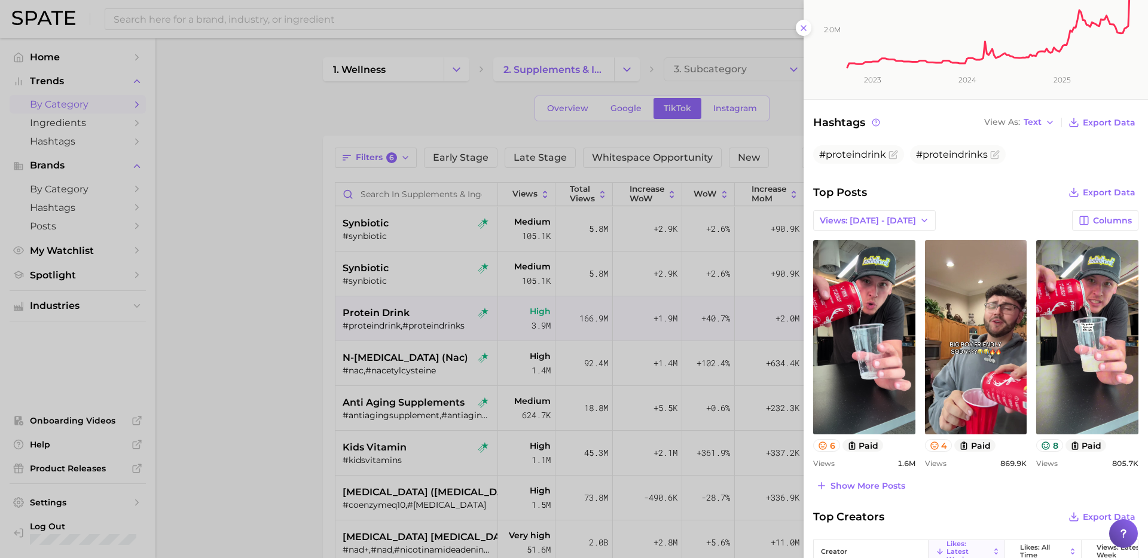
scroll to position [304, 0]
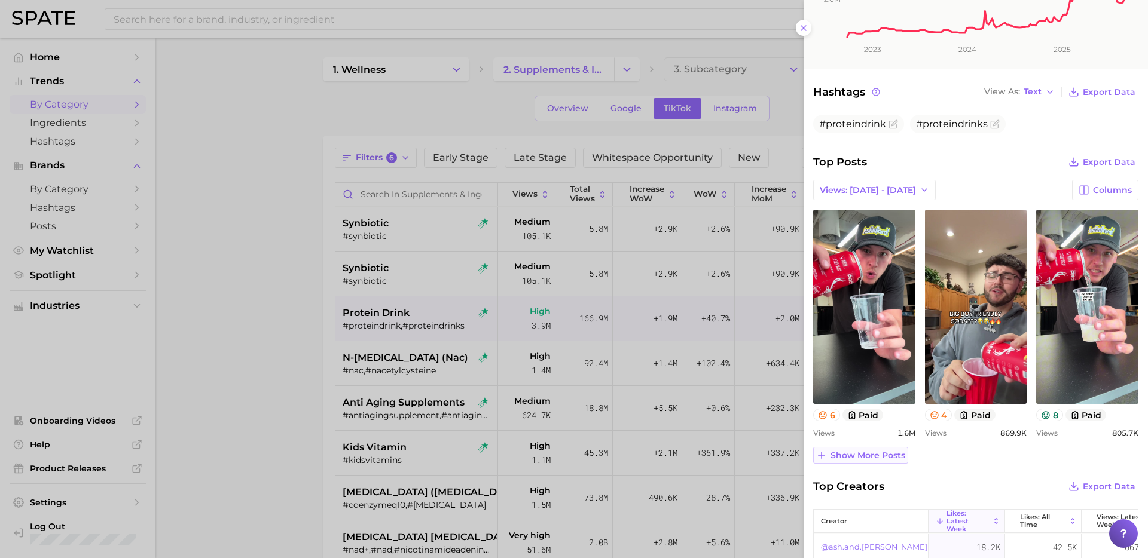
click at [860, 457] on span "Show more posts" at bounding box center [867, 456] width 75 height 10
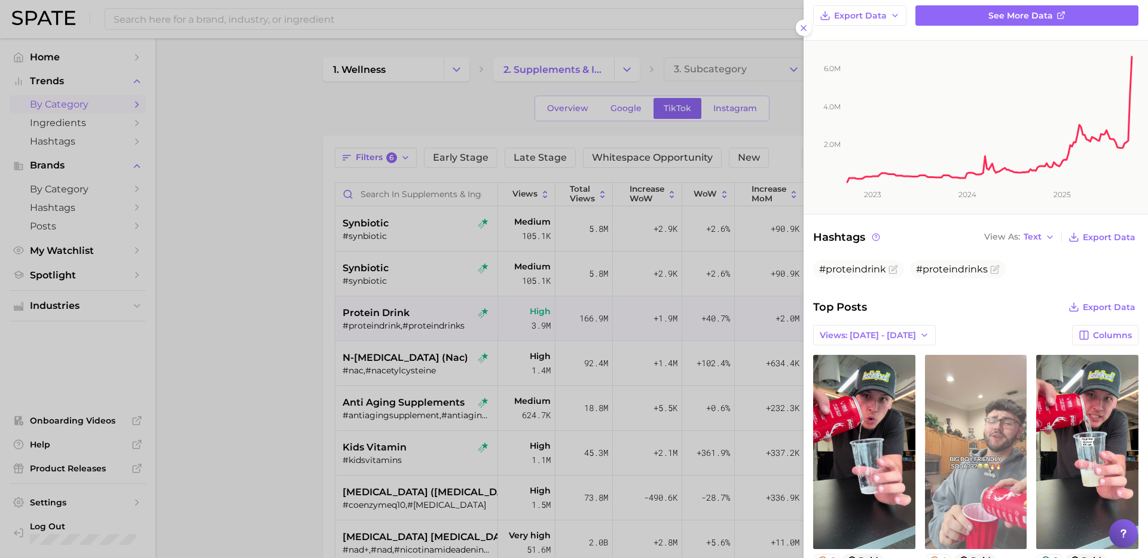
scroll to position [0, 0]
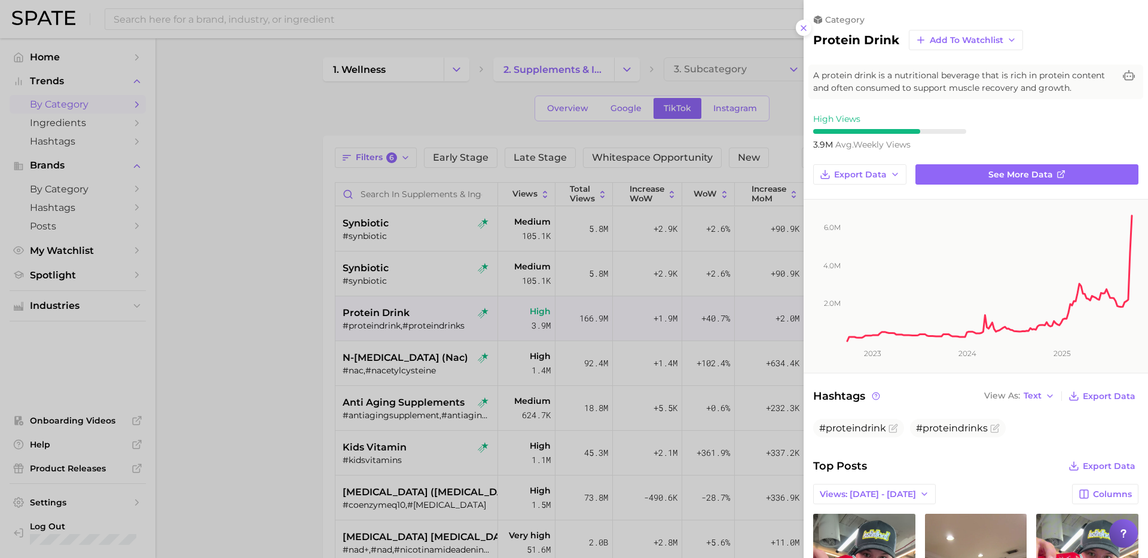
click at [362, 356] on div at bounding box center [574, 279] width 1148 height 558
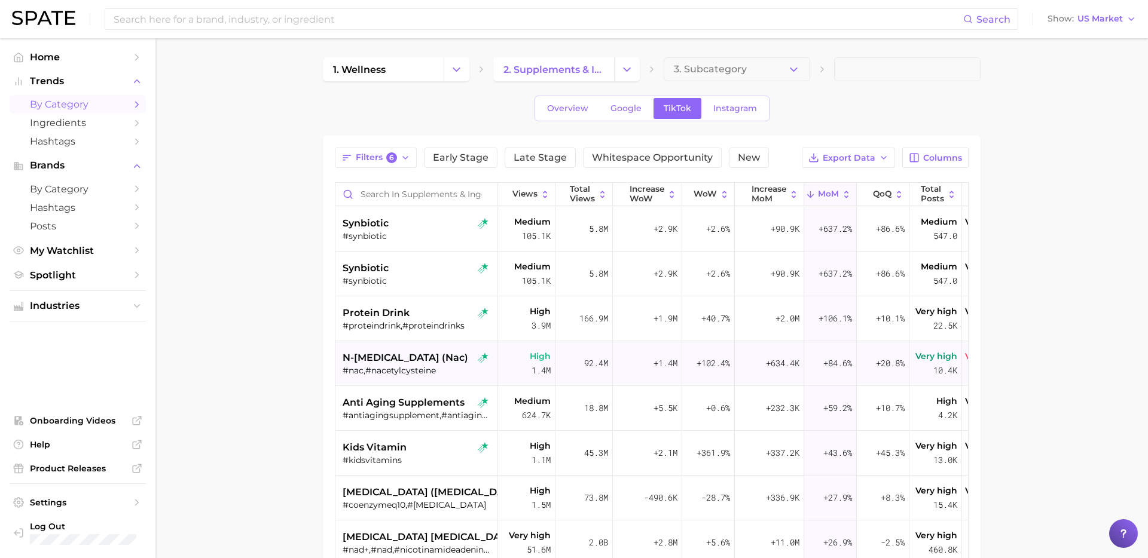
click at [420, 361] on span "n-[MEDICAL_DATA] (nac)" at bounding box center [406, 358] width 126 height 14
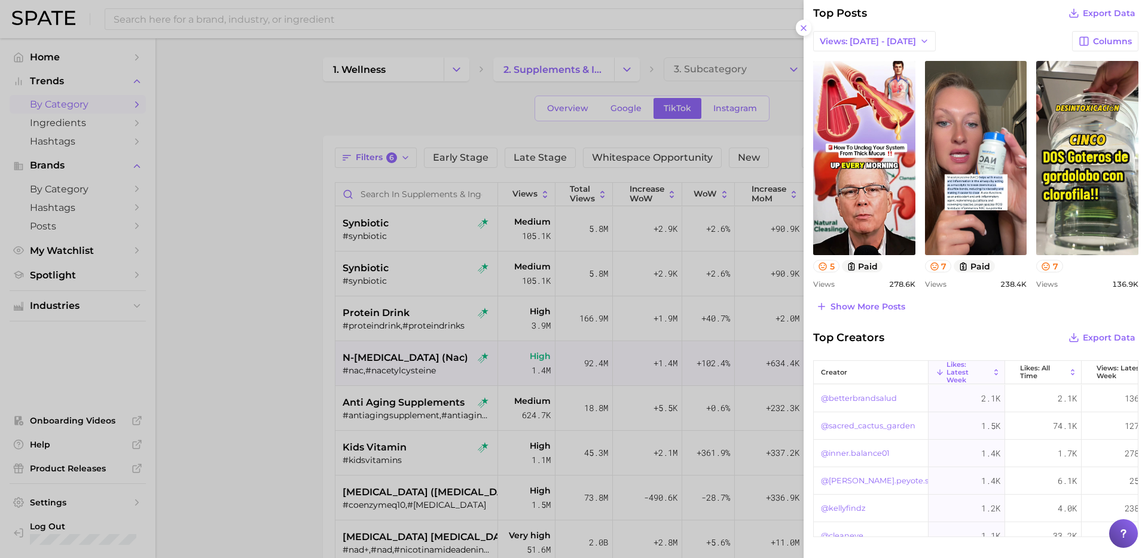
scroll to position [447, 0]
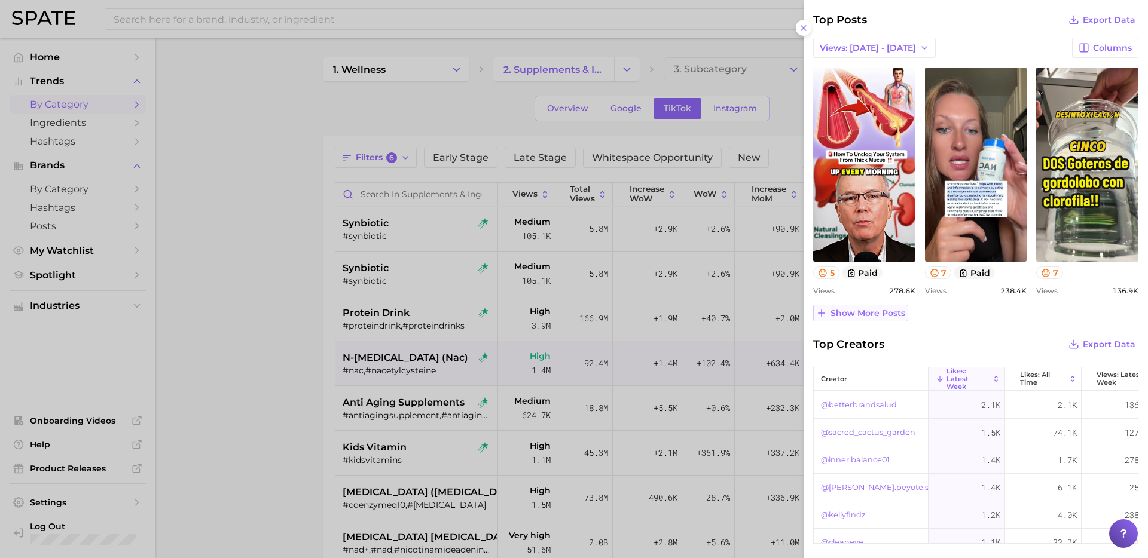
click at [873, 306] on button "Show more posts" at bounding box center [860, 313] width 95 height 17
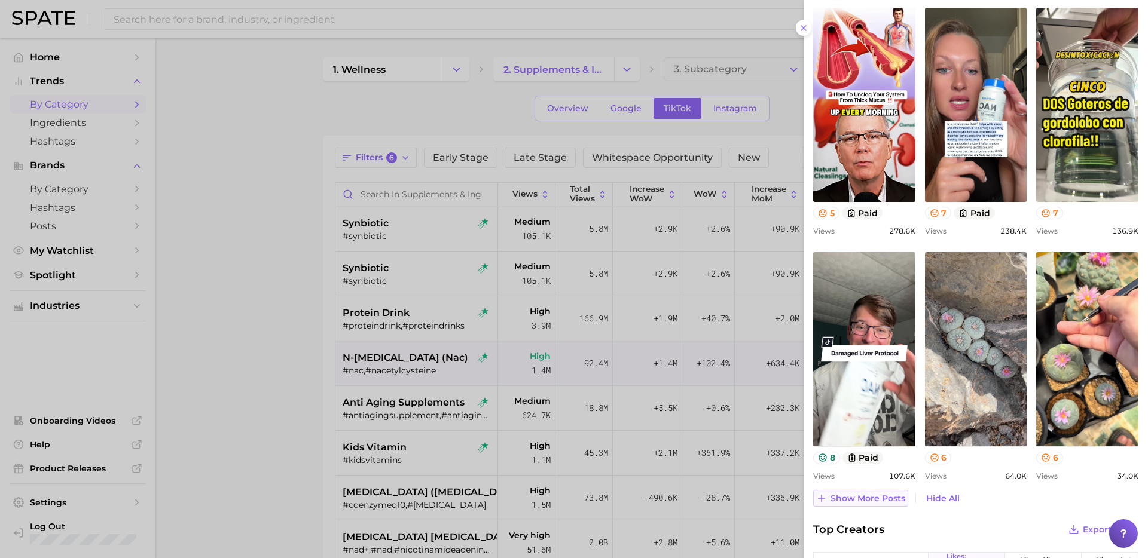
scroll to position [512, 0]
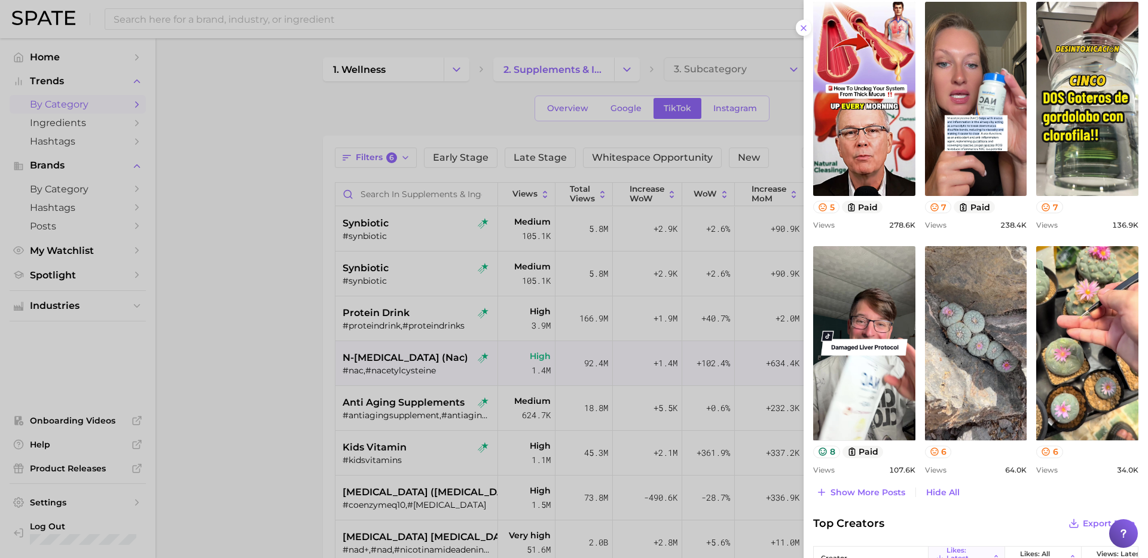
click at [231, 408] on div at bounding box center [574, 279] width 1148 height 558
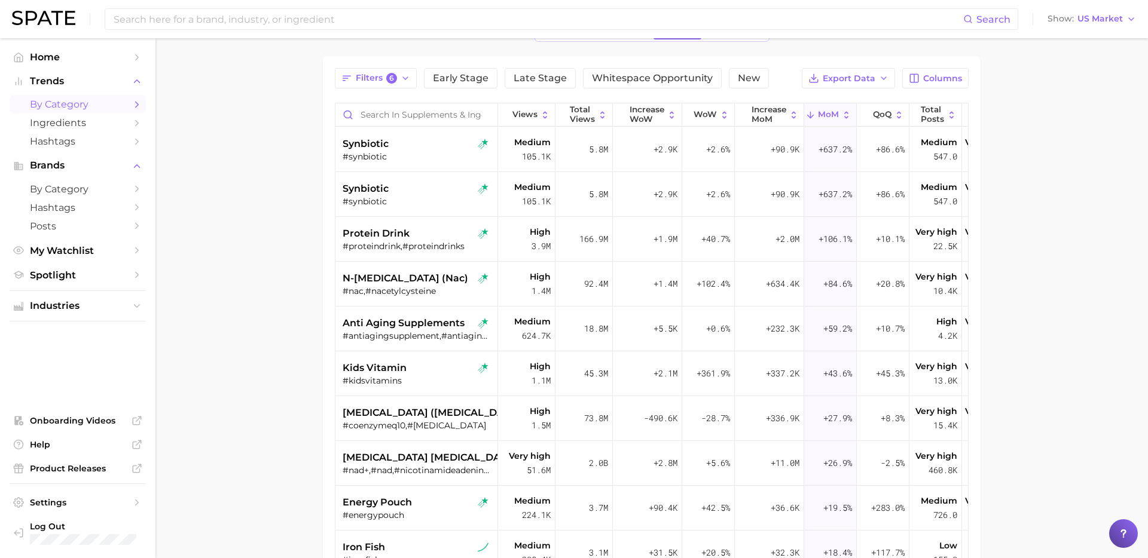
scroll to position [94, 0]
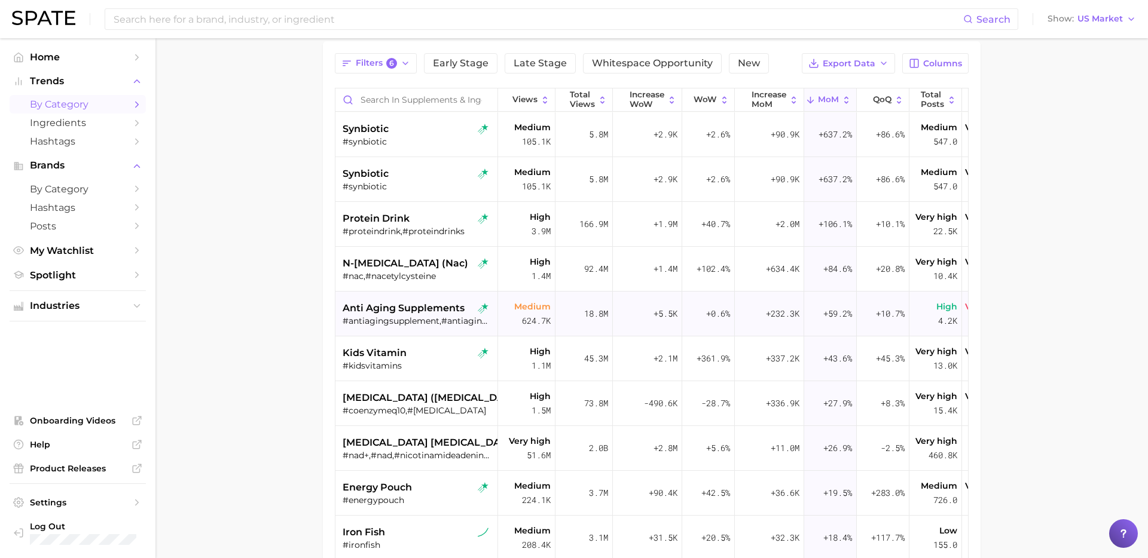
click at [397, 326] on div "#antiagingsupplement,#antiagingsupplements" at bounding box center [418, 321] width 151 height 11
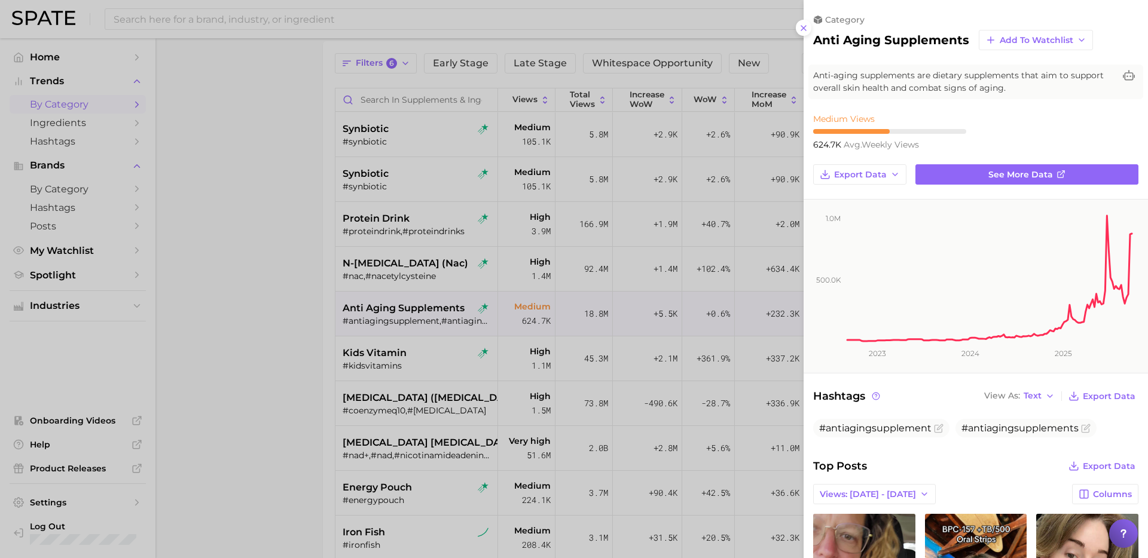
scroll to position [0, 0]
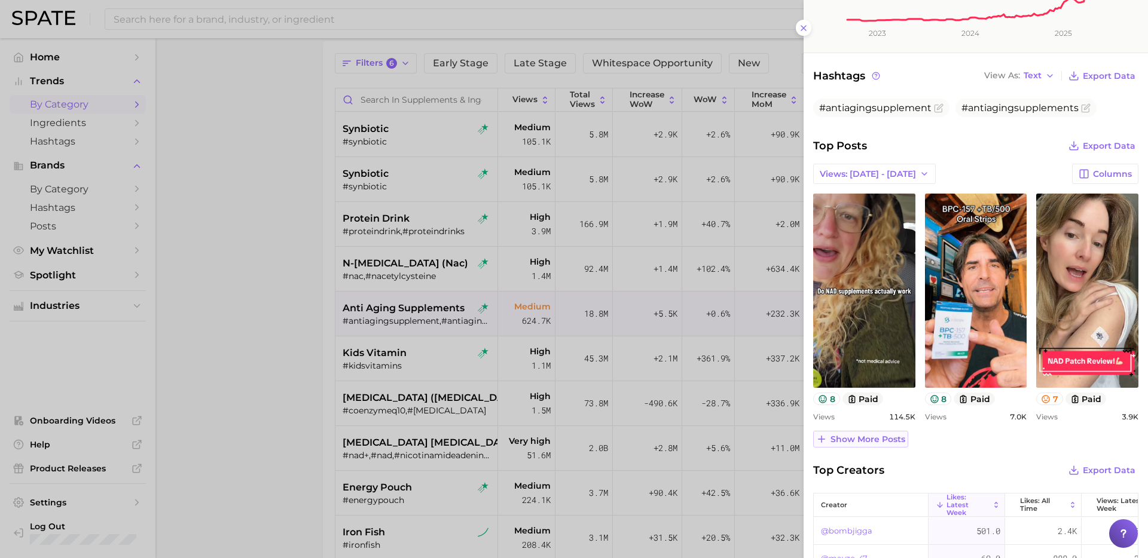
click at [869, 444] on span "Show more posts" at bounding box center [867, 440] width 75 height 10
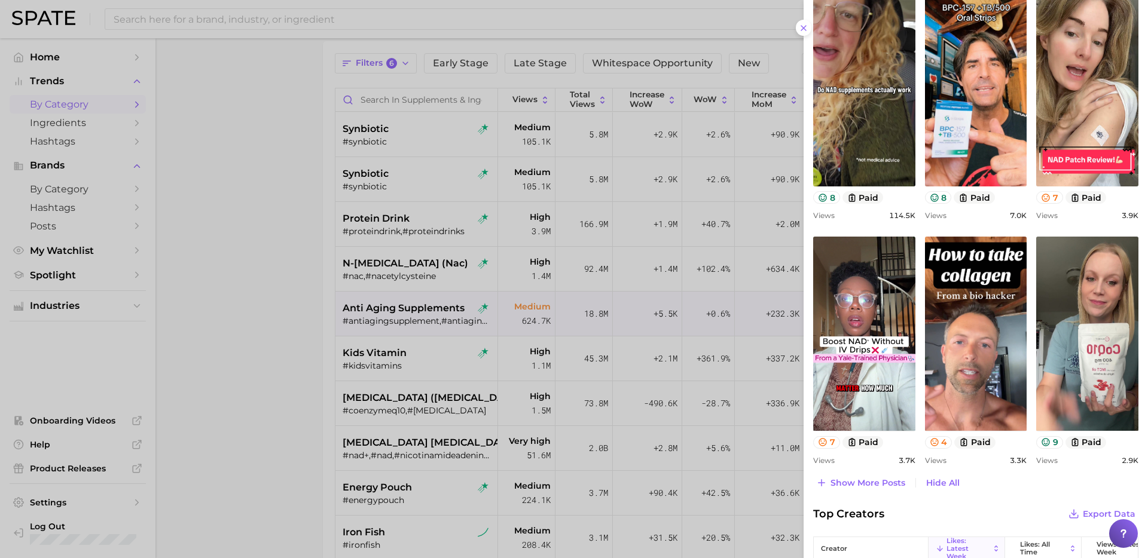
click at [393, 359] on div at bounding box center [574, 279] width 1148 height 558
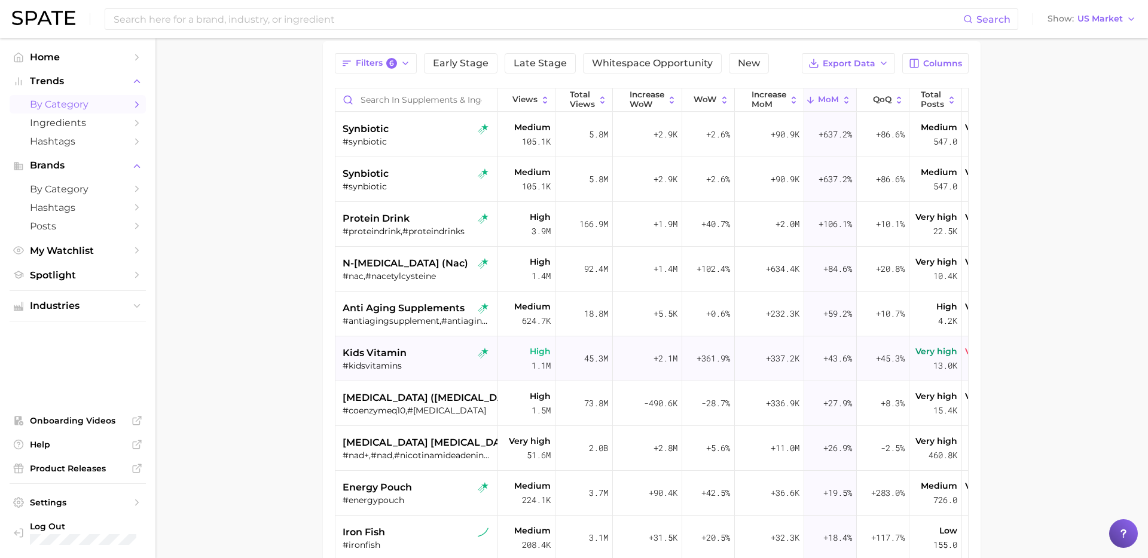
click at [419, 364] on div "#kidsvitamins" at bounding box center [418, 365] width 151 height 11
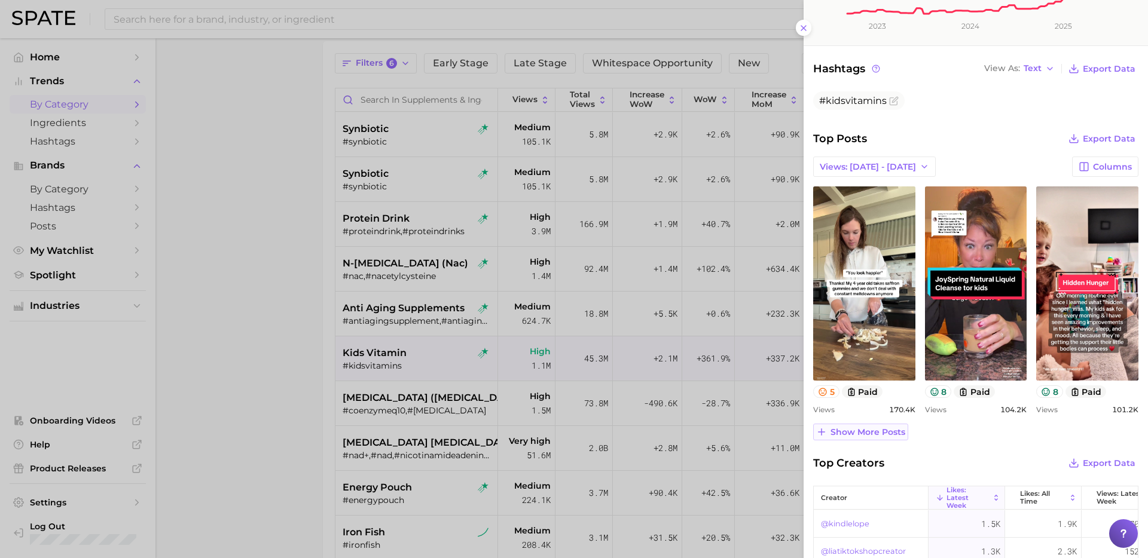
click at [876, 427] on span "Show more posts" at bounding box center [867, 432] width 75 height 10
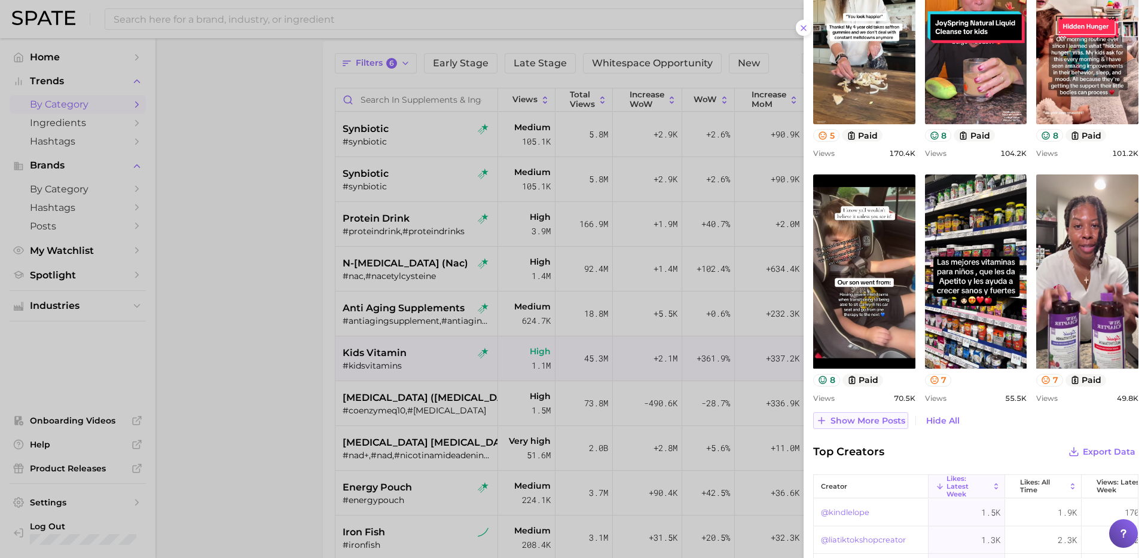
click at [899, 420] on span "Show more posts" at bounding box center [867, 421] width 75 height 10
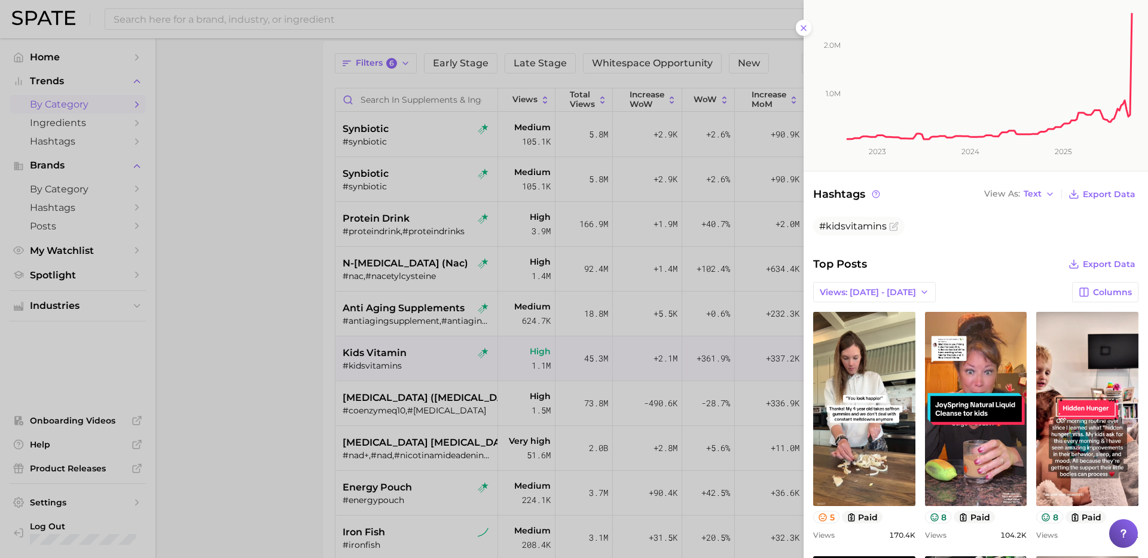
scroll to position [210, 0]
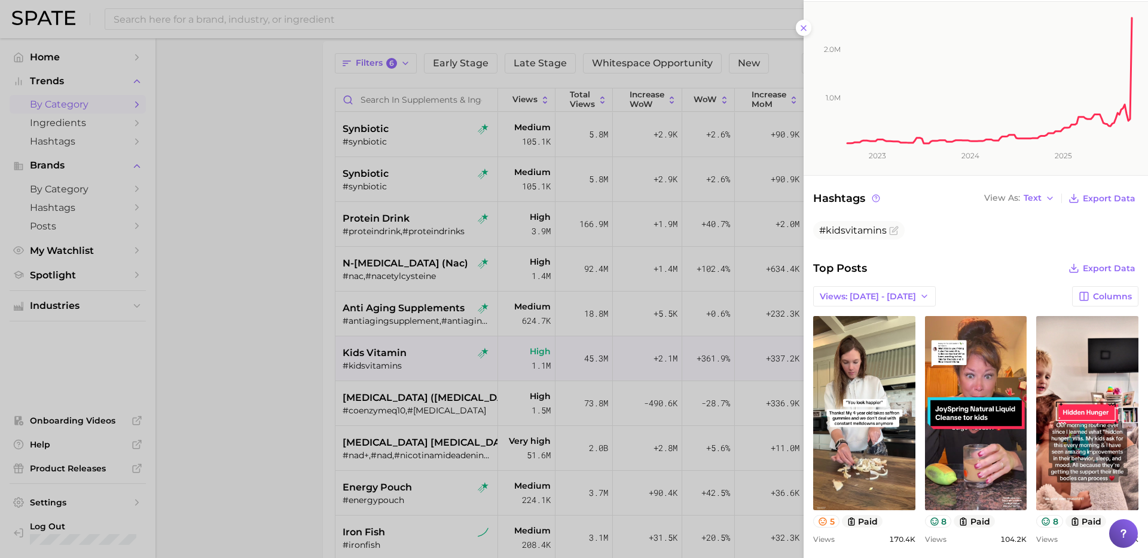
click at [388, 407] on div at bounding box center [574, 279] width 1148 height 558
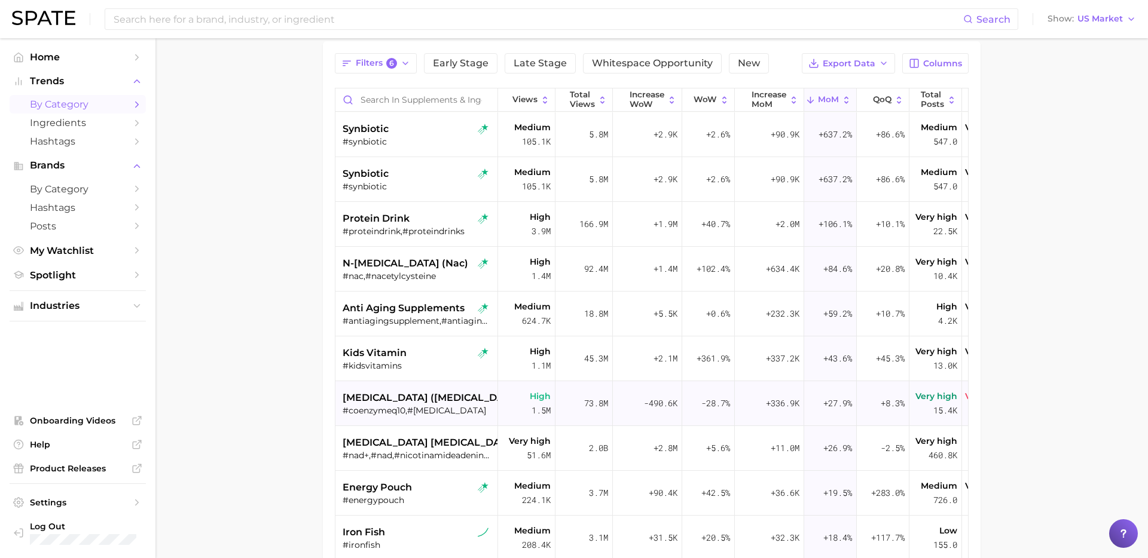
click at [375, 407] on div "#coenzymeq10,#[MEDICAL_DATA]" at bounding box center [418, 410] width 151 height 11
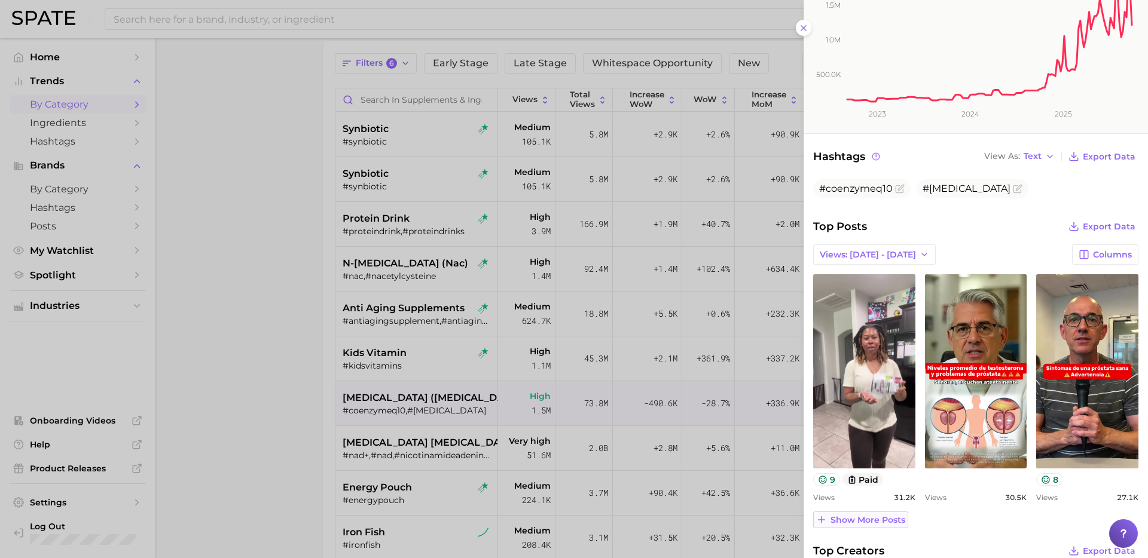
scroll to position [0, 0]
click at [877, 515] on span "Show more posts" at bounding box center [867, 520] width 75 height 10
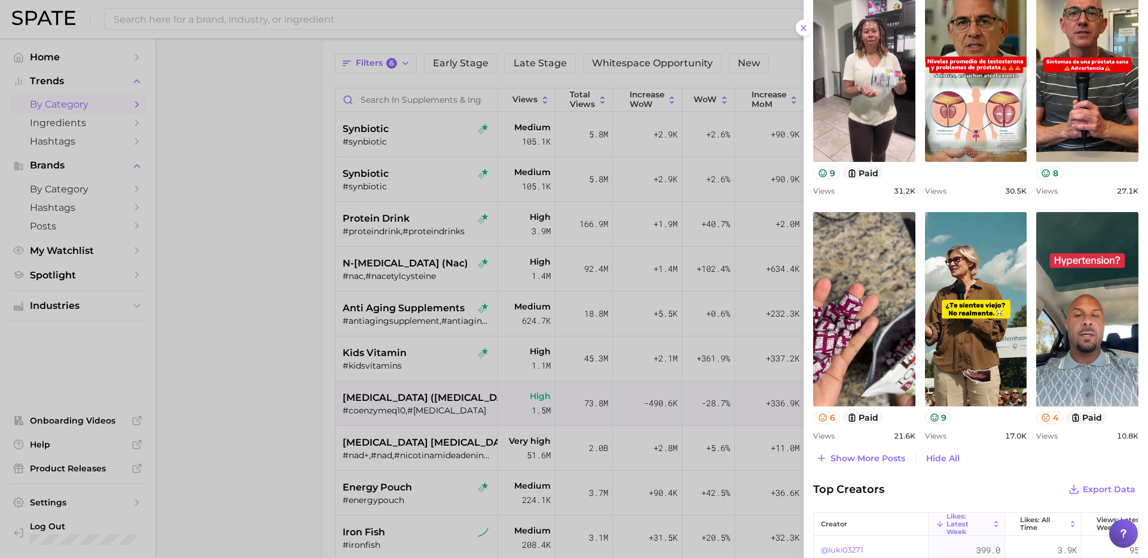
scroll to position [553, 0]
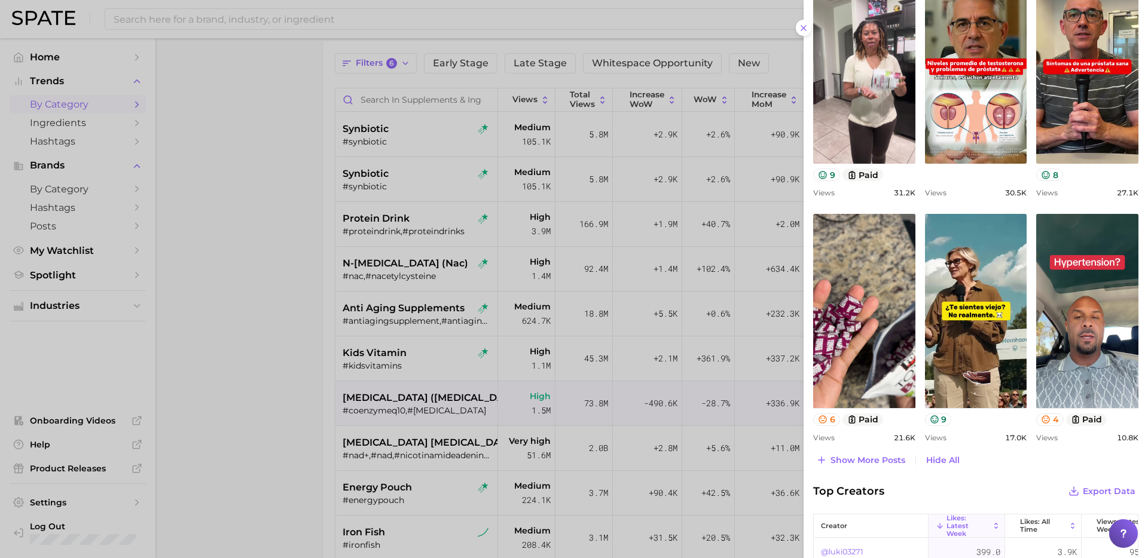
click at [342, 447] on div at bounding box center [574, 279] width 1148 height 558
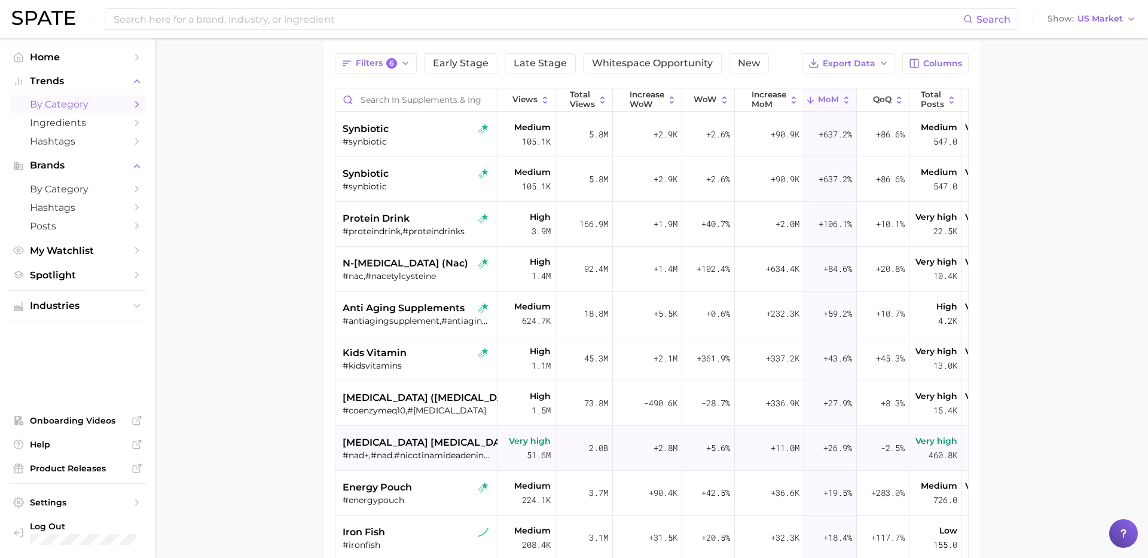
click at [387, 448] on span "[MEDICAL_DATA] [MEDICAL_DATA] dinucleotide (nad)" at bounding box center [478, 443] width 270 height 14
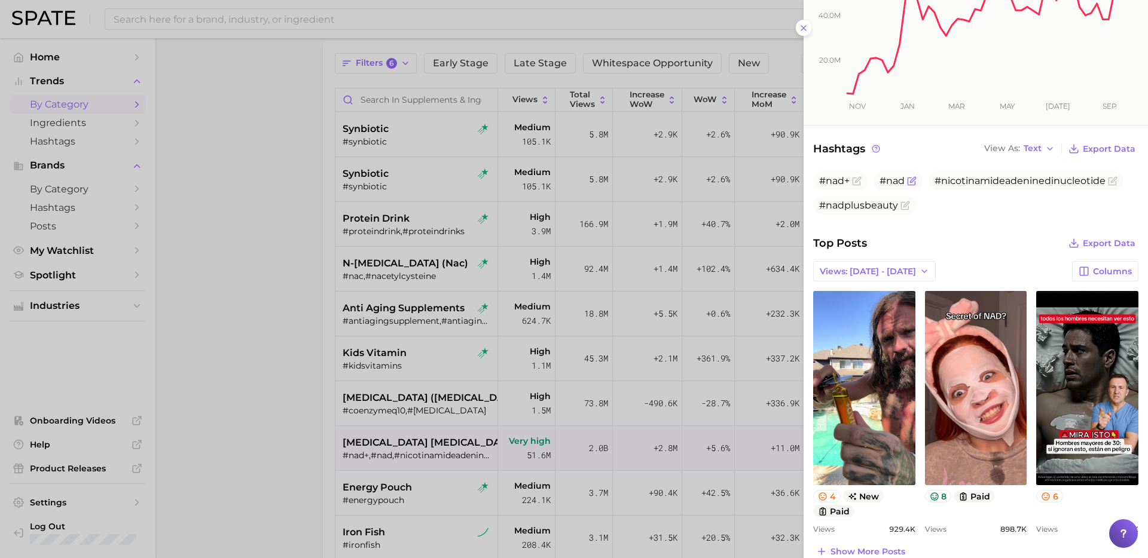
scroll to position [0, 0]
click at [863, 547] on span "Show more posts" at bounding box center [867, 552] width 75 height 10
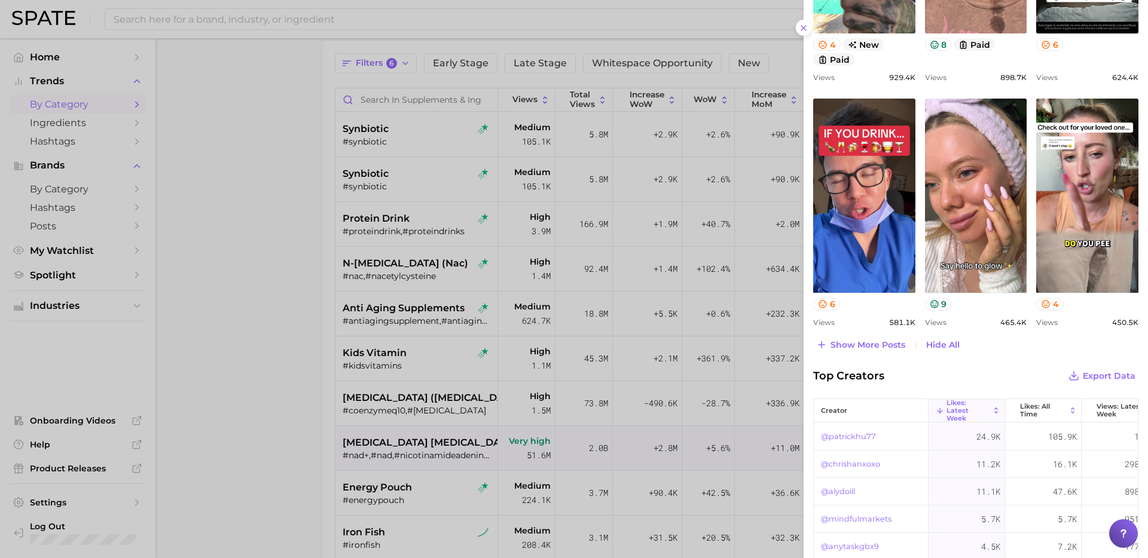
scroll to position [724, 0]
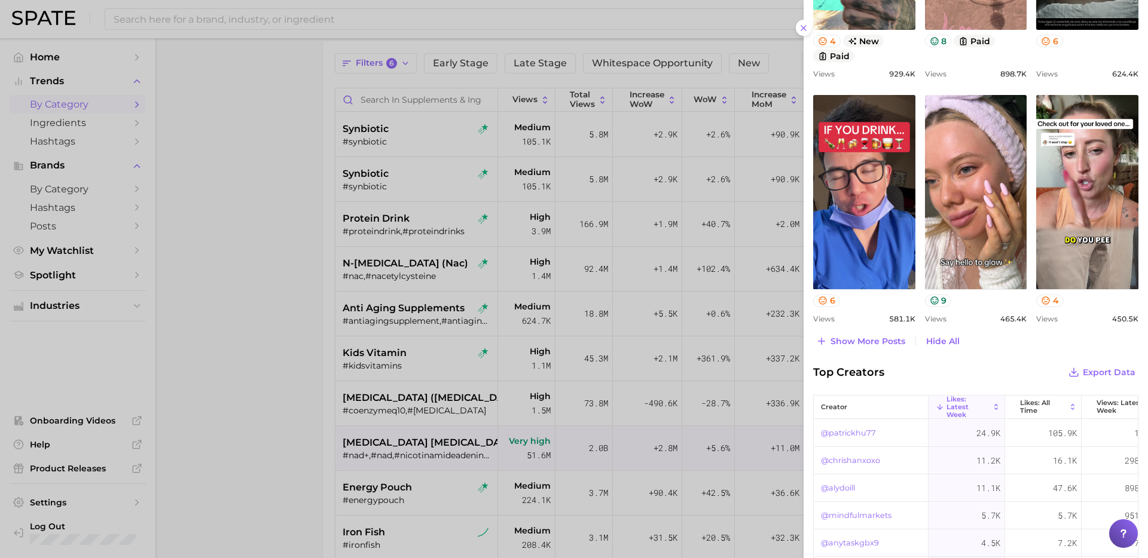
click at [377, 461] on div at bounding box center [574, 279] width 1148 height 558
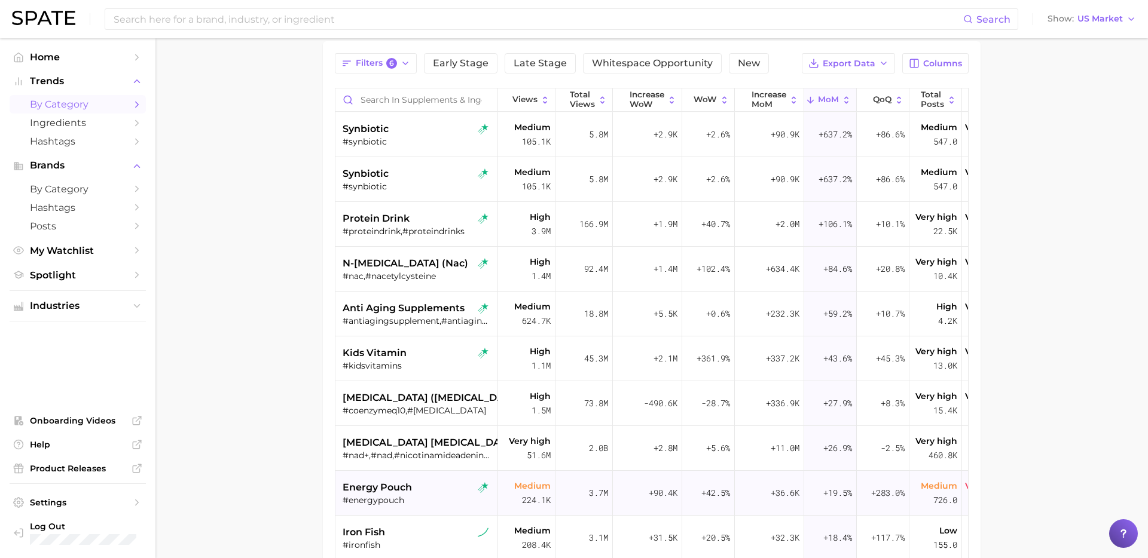
click at [428, 498] on div "#energypouch" at bounding box center [418, 500] width 151 height 11
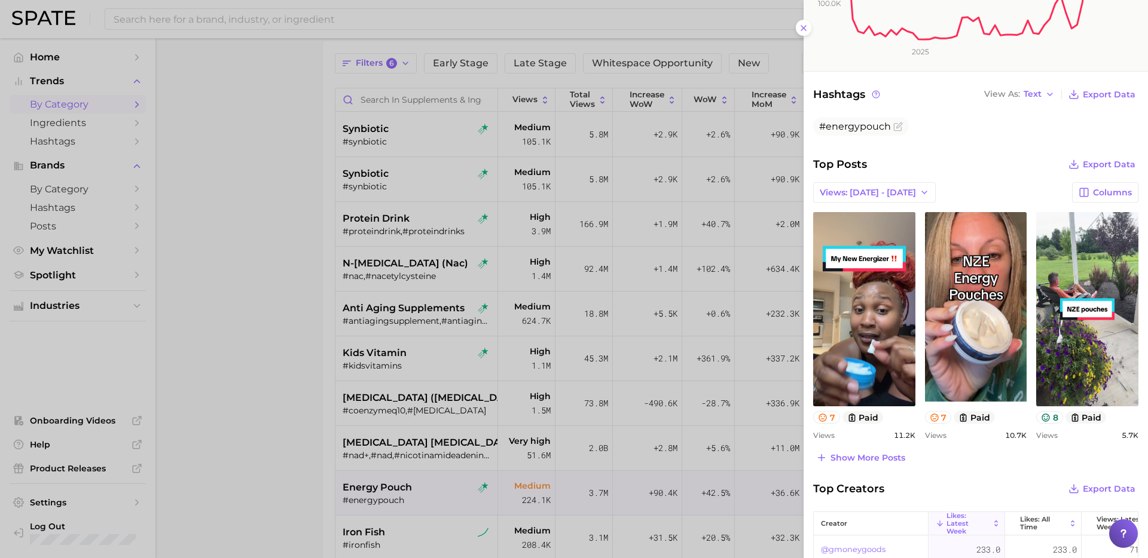
scroll to position [316, 0]
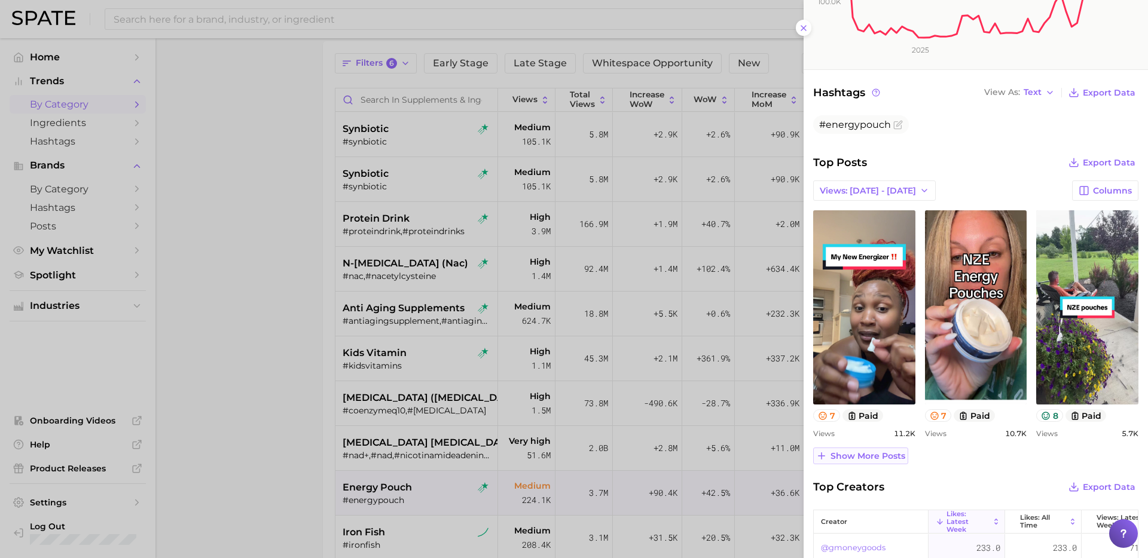
click at [879, 451] on span "Show more posts" at bounding box center [867, 456] width 75 height 10
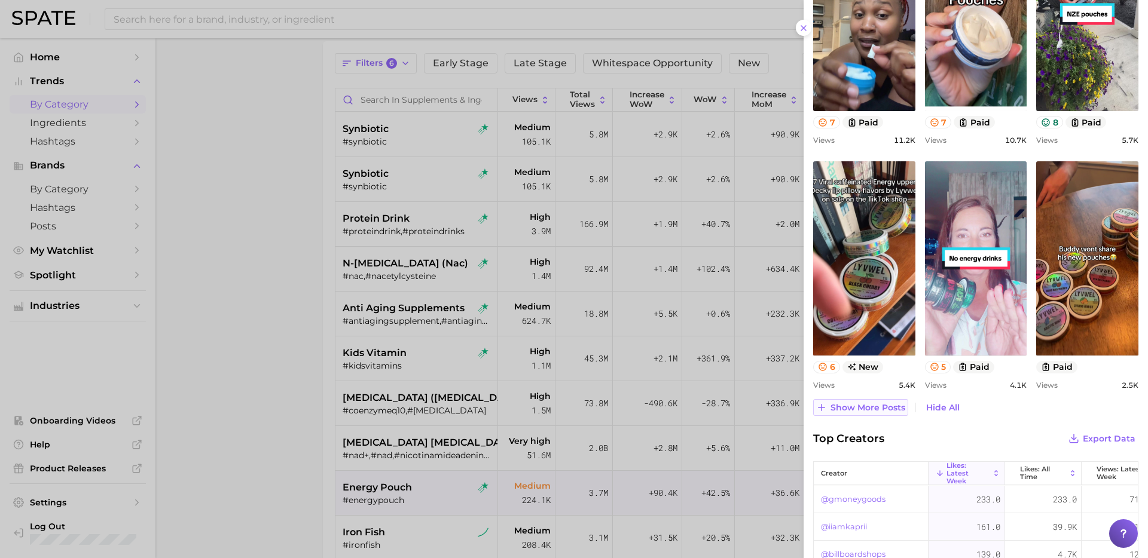
scroll to position [633, 0]
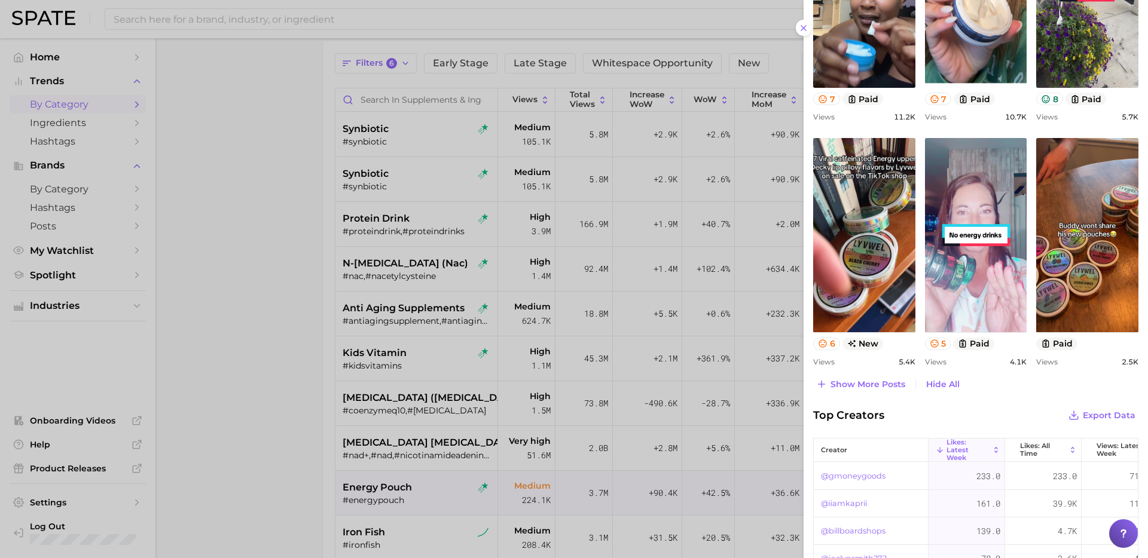
click at [412, 441] on div at bounding box center [574, 279] width 1148 height 558
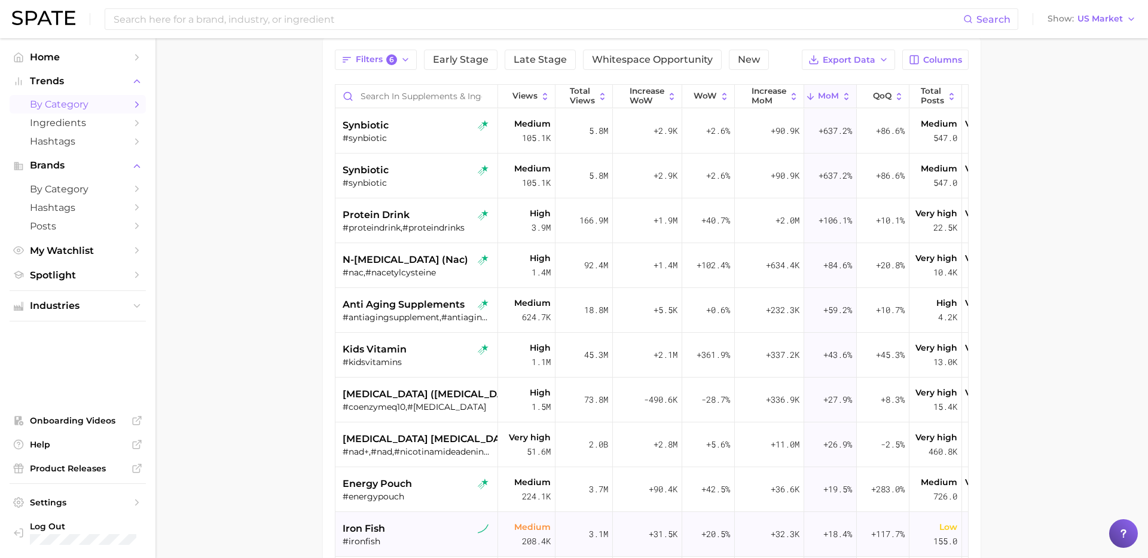
scroll to position [0, 0]
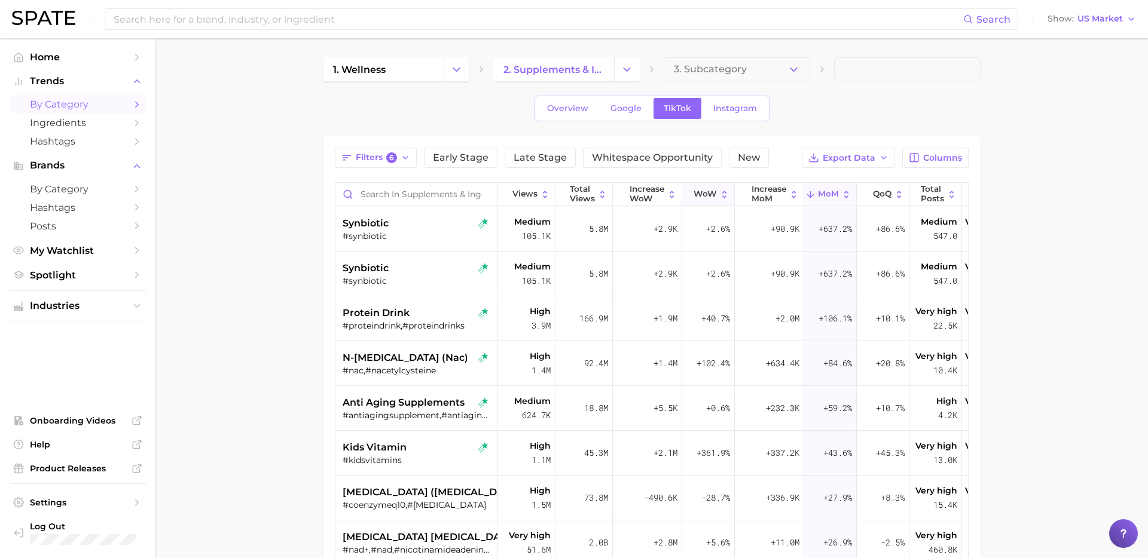
click at [705, 188] on button "WoW" at bounding box center [708, 194] width 53 height 23
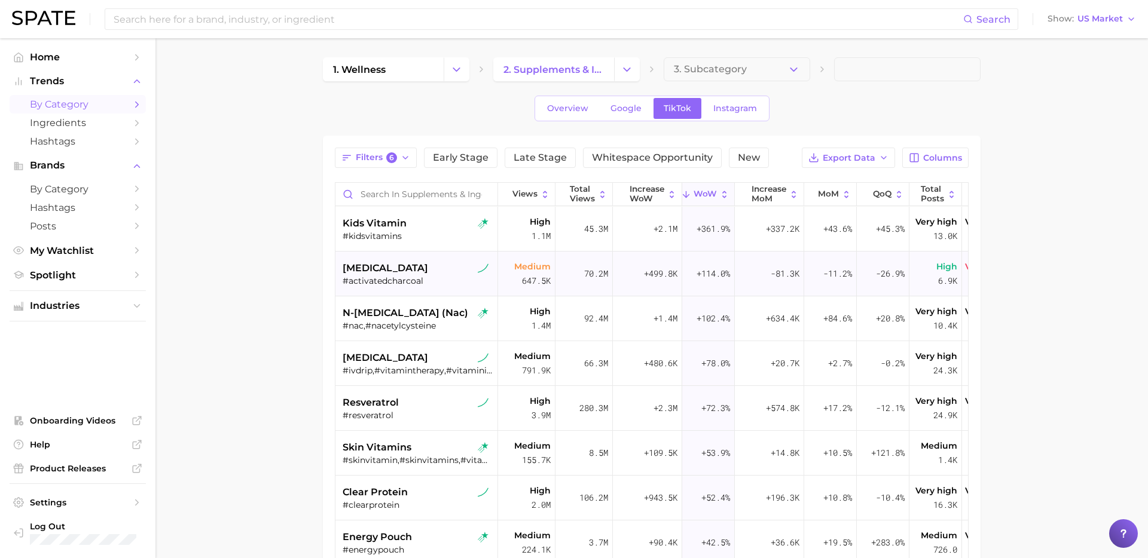
click at [418, 273] on span "[MEDICAL_DATA]" at bounding box center [385, 268] width 85 height 14
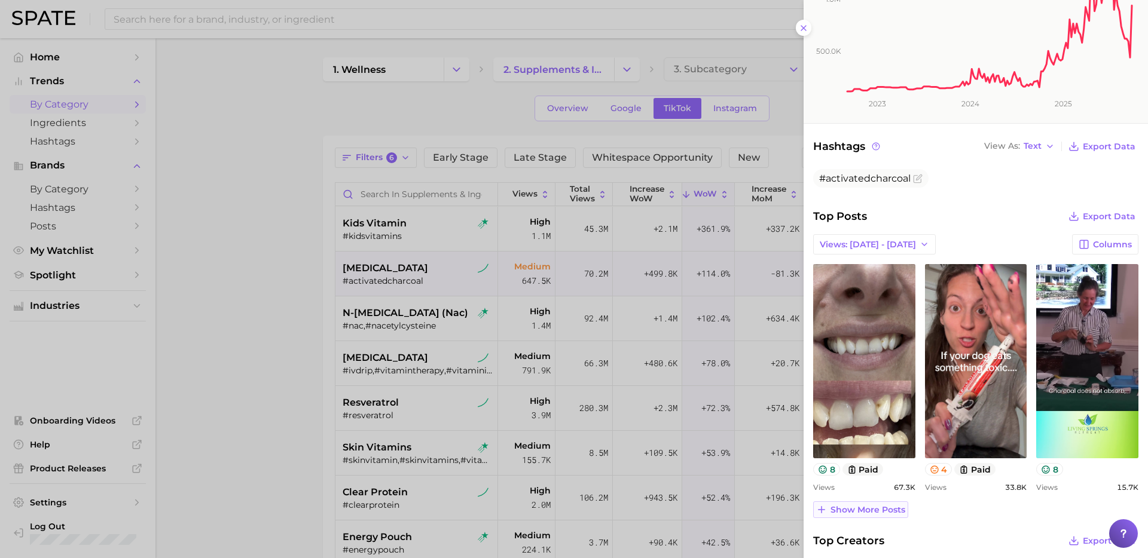
click at [890, 514] on span "Show more posts" at bounding box center [867, 510] width 75 height 10
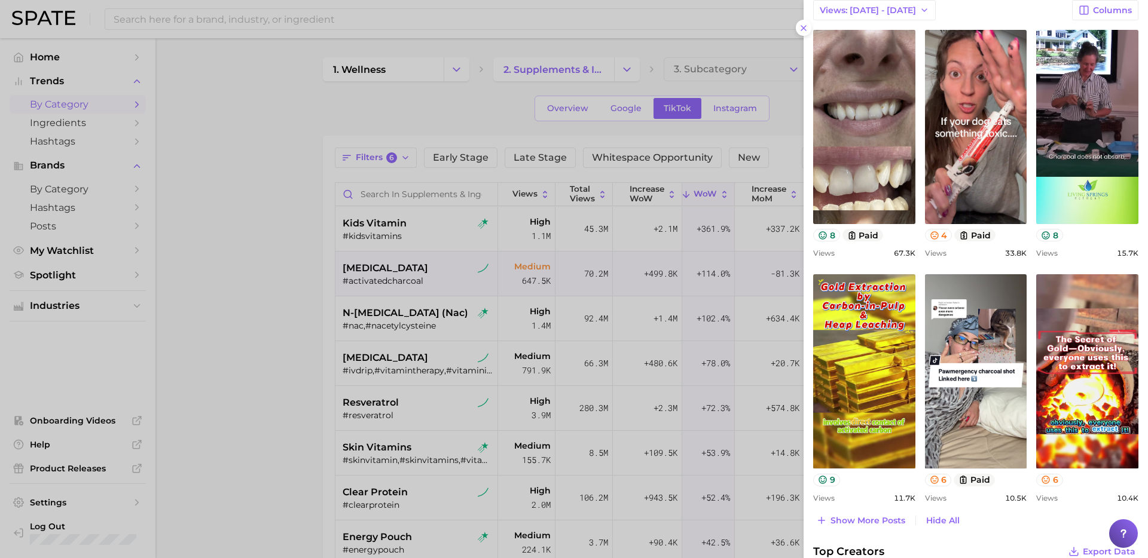
click at [559, 495] on div at bounding box center [574, 279] width 1148 height 558
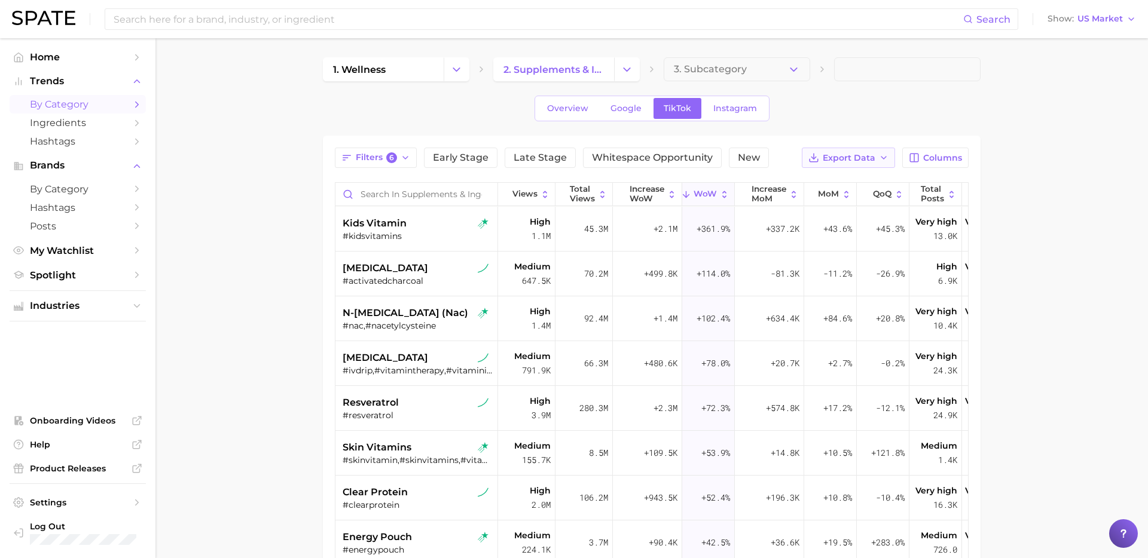
click at [878, 158] on button "Export Data" at bounding box center [848, 158] width 93 height 20
click at [852, 173] on button "Table Data CSV" at bounding box center [829, 180] width 132 height 22
click at [856, 154] on span "Export Data" at bounding box center [849, 158] width 53 height 10
click at [1017, 157] on main "1. wellness 2. supplements & ingestibles 3. Subcategory Overview Google TikTok …" at bounding box center [651, 425] width 992 height 774
click at [427, 235] on div "#kidsvitamins" at bounding box center [418, 236] width 151 height 11
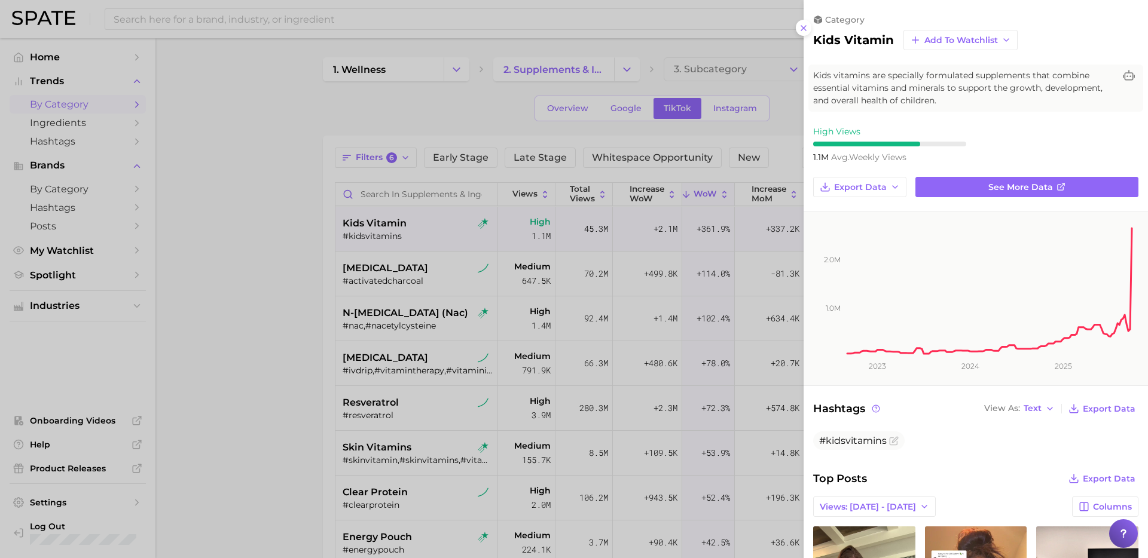
click at [252, 390] on div at bounding box center [574, 279] width 1148 height 558
